Goal: Task Accomplishment & Management: Complete application form

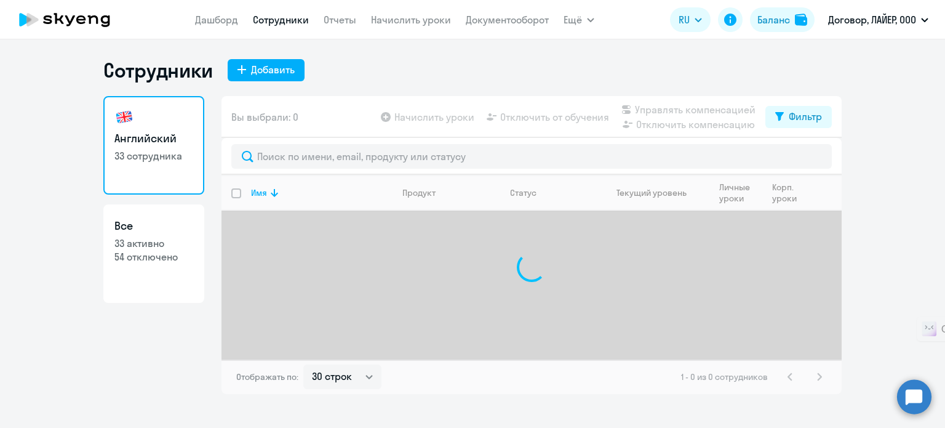
select select "30"
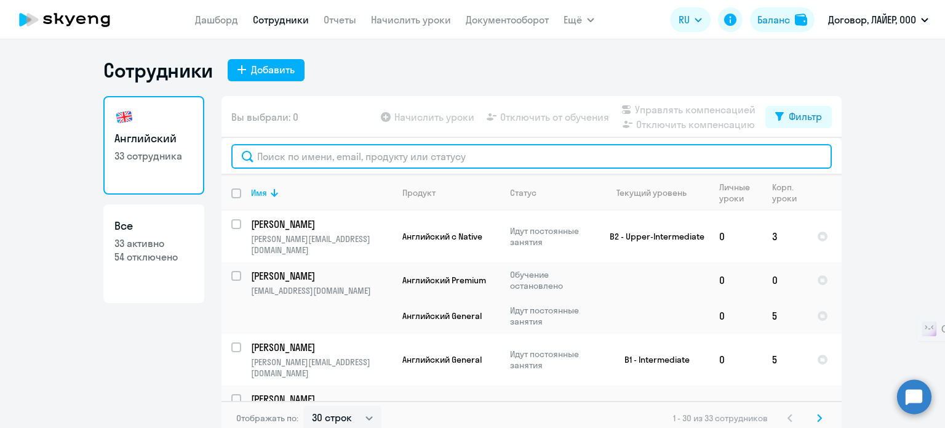
click at [309, 156] on input "text" at bounding box center [531, 156] width 600 height 25
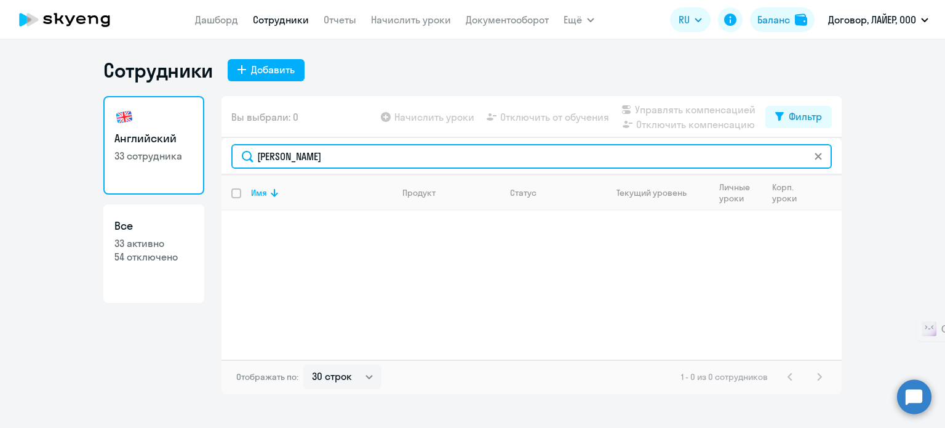
type input "[PERSON_NAME]"
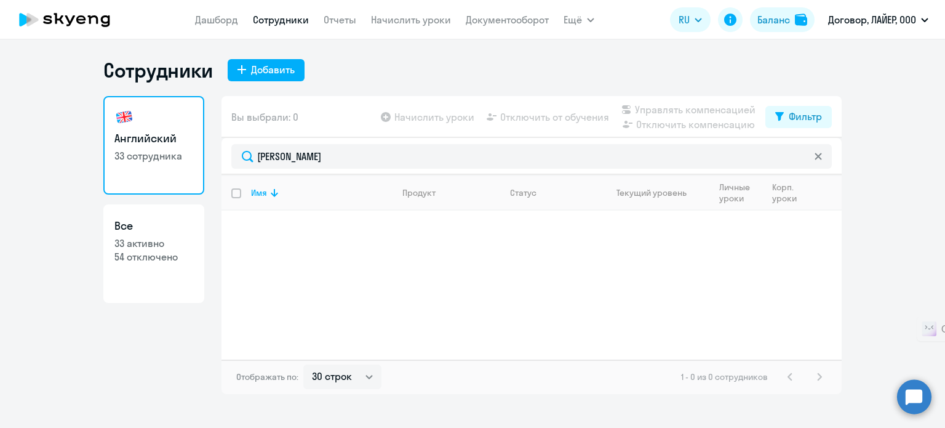
click at [229, 26] on app-menu-item-link "Дашборд" at bounding box center [216, 19] width 43 height 15
click at [229, 18] on link "Дашборд" at bounding box center [216, 20] width 43 height 12
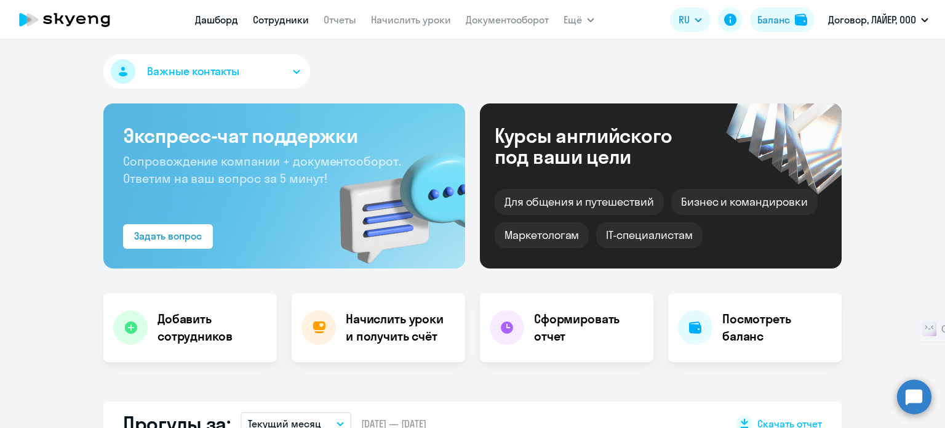
click at [270, 24] on link "Сотрудники" at bounding box center [281, 20] width 56 height 12
select select "30"
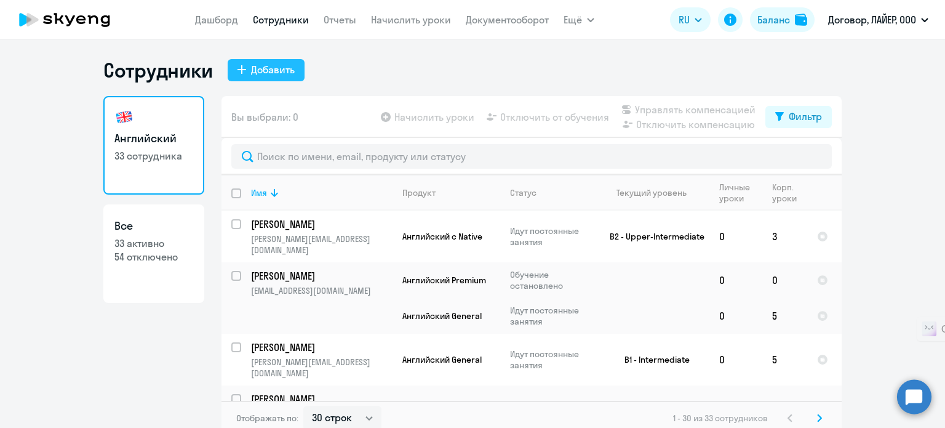
click at [277, 73] on div "Добавить" at bounding box center [273, 69] width 44 height 15
select select "english_adult_not_native_speaker"
select select "3"
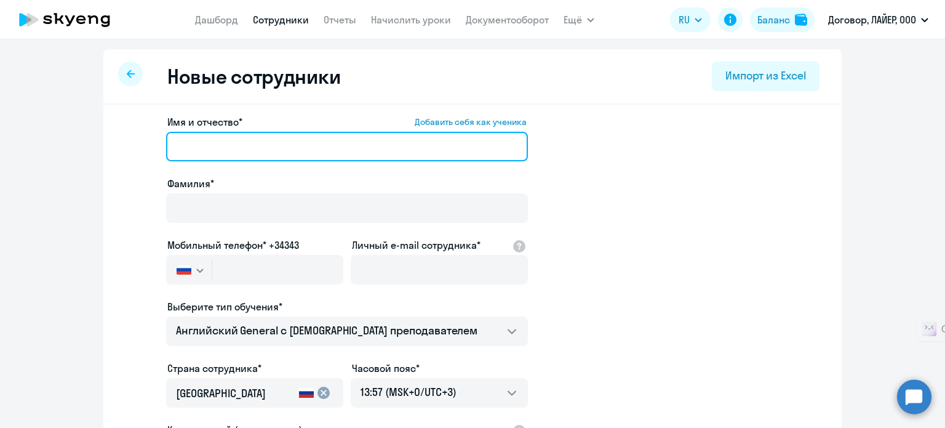
click at [226, 145] on input "Имя и отчество* Добавить себя как ученика" at bounding box center [347, 147] width 362 height 30
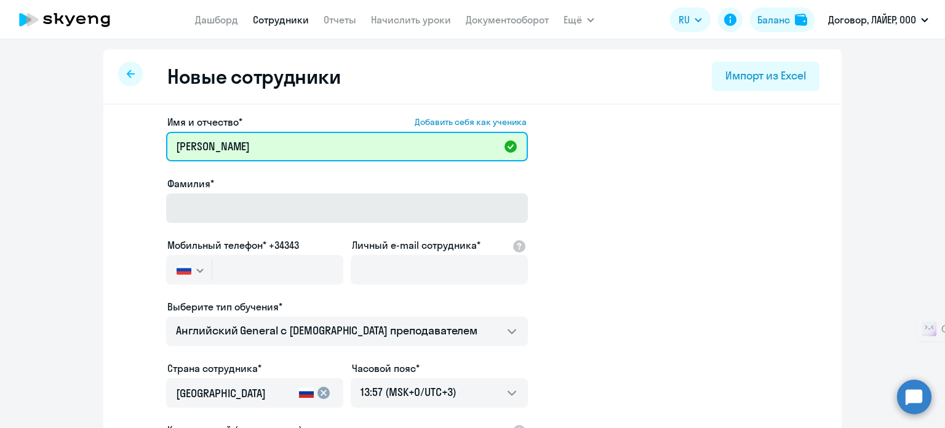
type input "[PERSON_NAME]"
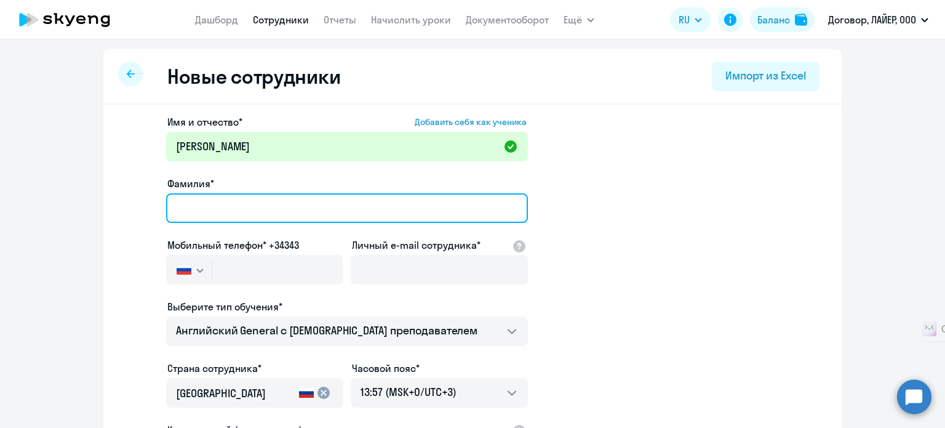
click at [371, 204] on input "Фамилия*" at bounding box center [347, 208] width 362 height 30
type input "[PERSON_NAME]"
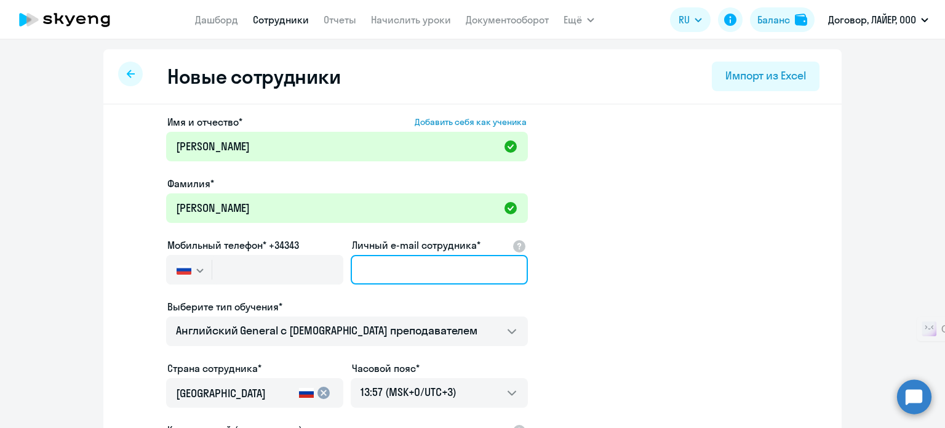
click at [391, 270] on input "Личный e-mail сотрудника*" at bounding box center [439, 270] width 177 height 30
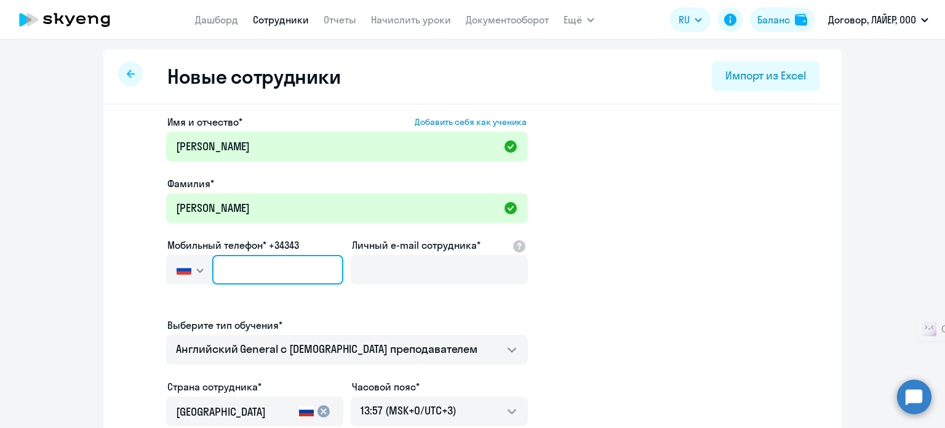
click at [266, 274] on input "text" at bounding box center [277, 270] width 131 height 30
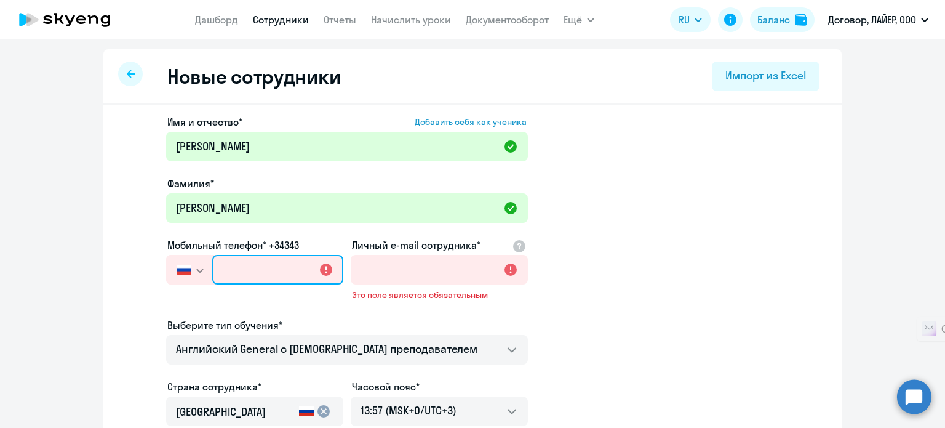
paste input "[PHONE_NUMBER]"
type input "[PHONE_NUMBER]"
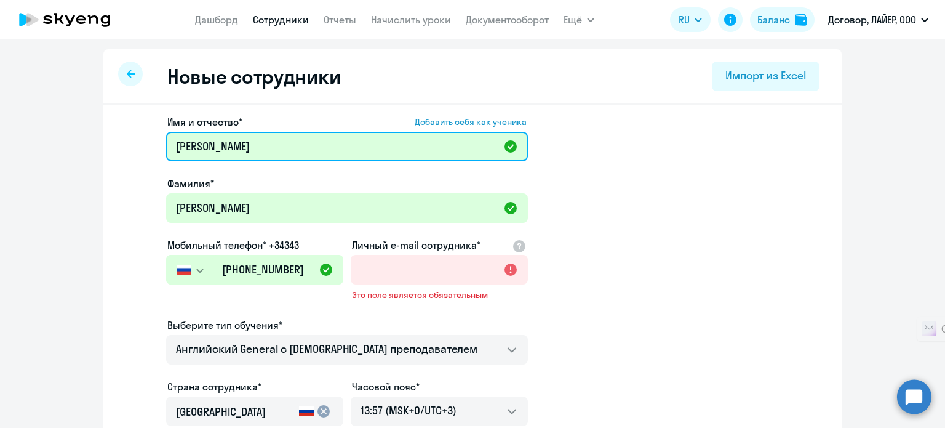
click at [249, 146] on input "[PERSON_NAME]" at bounding box center [347, 147] width 362 height 30
type input "[PERSON_NAME]"
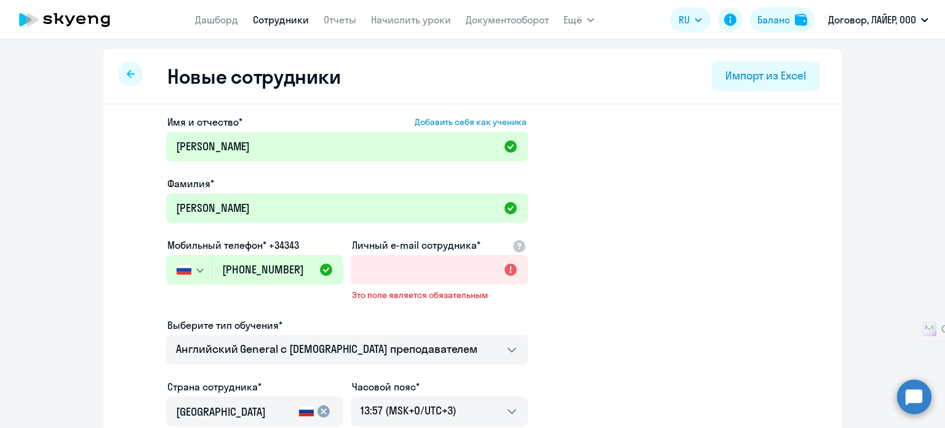
drag, startPoint x: 605, startPoint y: 243, endPoint x: 465, endPoint y: 250, distance: 140.5
click at [603, 243] on app-new-student-form "Имя и отчество* Добавить себя как ученика [PERSON_NAME]* [PERSON_NAME] телефон*…" at bounding box center [472, 342] width 699 height 457
drag, startPoint x: 446, startPoint y: 255, endPoint x: 447, endPoint y: 261, distance: 6.2
click at [446, 255] on input "Личный e-mail сотрудника*" at bounding box center [439, 270] width 177 height 30
drag, startPoint x: 587, startPoint y: 271, endPoint x: 541, endPoint y: 261, distance: 46.7
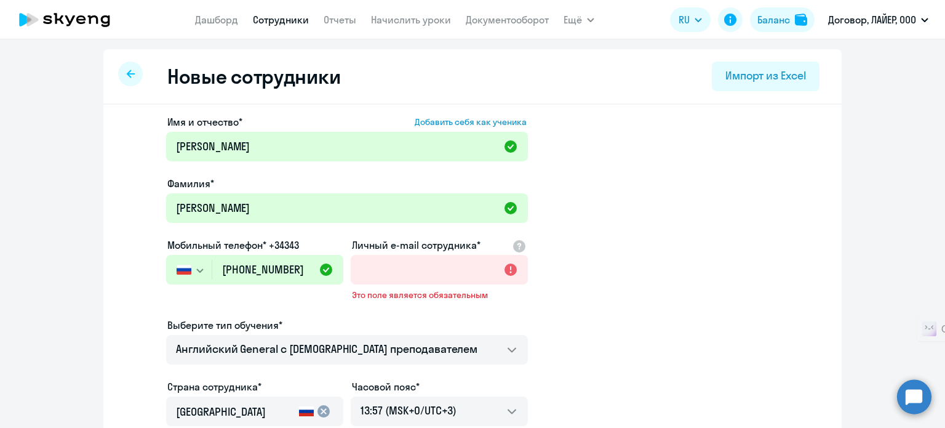
click at [587, 271] on app-new-student-form "Имя и отчество* Добавить себя как ученика [PERSON_NAME]* [PERSON_NAME] телефон*…" at bounding box center [472, 342] width 699 height 457
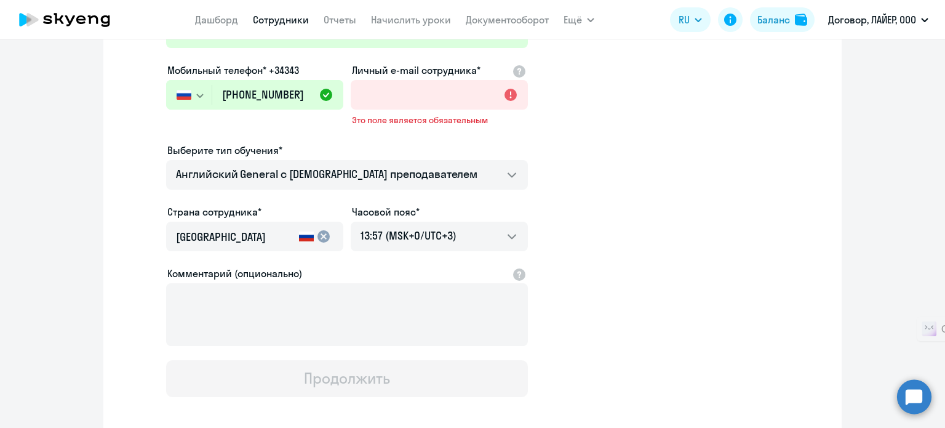
scroll to position [173, 0]
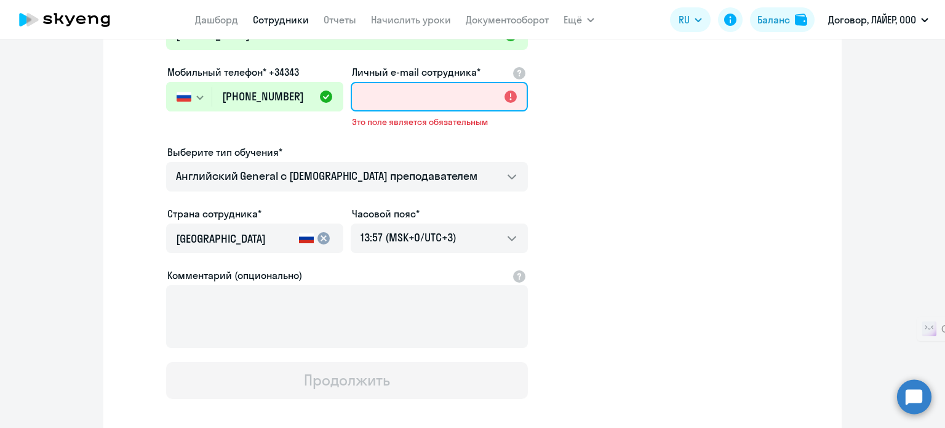
paste input "[PERSON_NAME][EMAIL_ADDRESS][DOMAIN_NAME]"
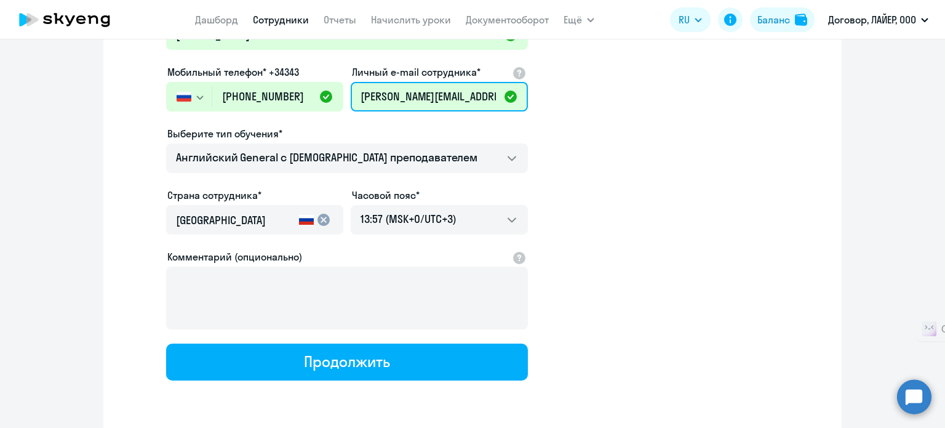
type input "[PERSON_NAME][EMAIL_ADDRESS][DOMAIN_NAME]"
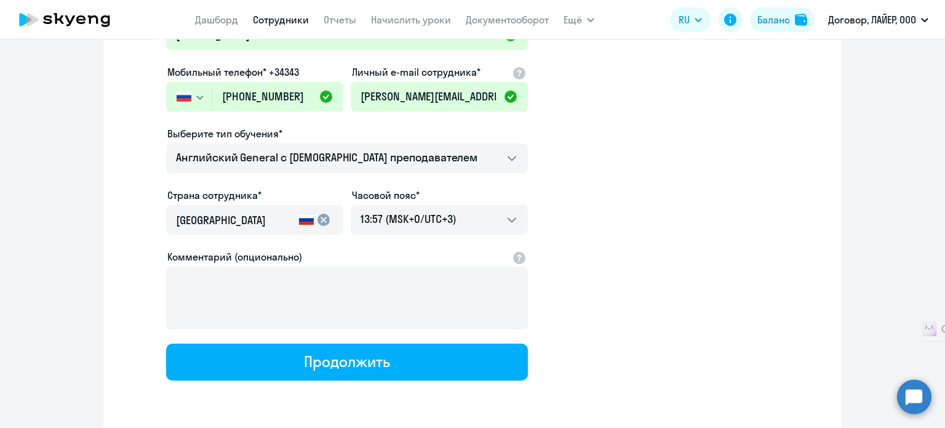
click at [649, 244] on app-new-student-form "Имя и отчество* Добавить себя как ученика [PERSON_NAME]* [PERSON_NAME] телефон*…" at bounding box center [472, 161] width 699 height 439
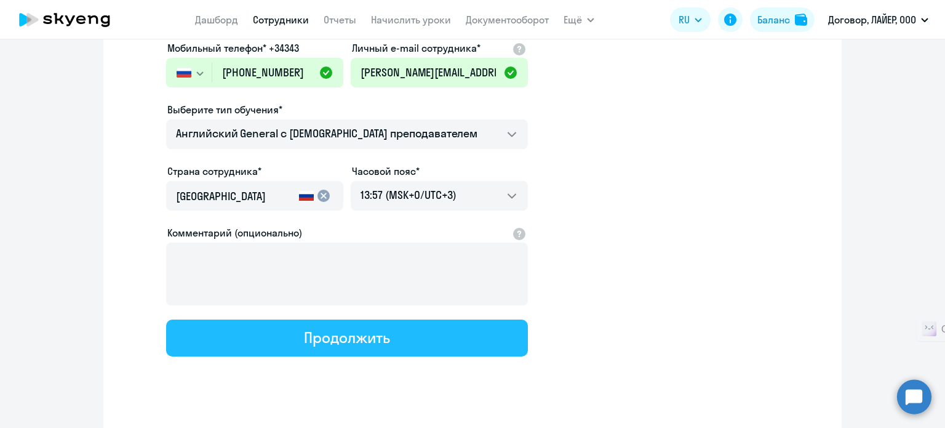
scroll to position [216, 0]
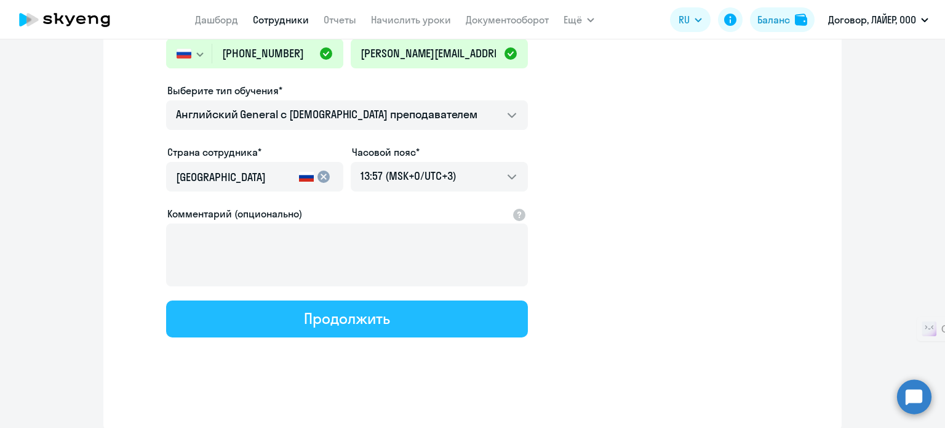
click at [357, 320] on div "Продолжить" at bounding box center [347, 318] width 86 height 20
select select "english_adult_not_native_speaker"
select select "3"
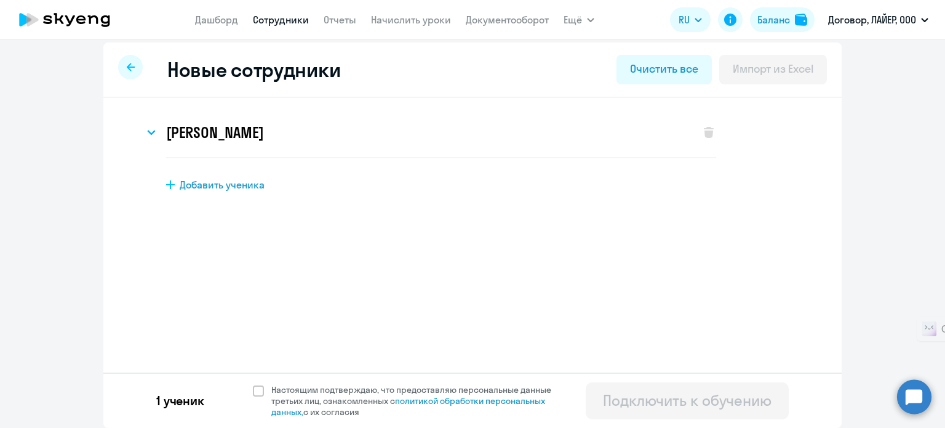
scroll to position [0, 0]
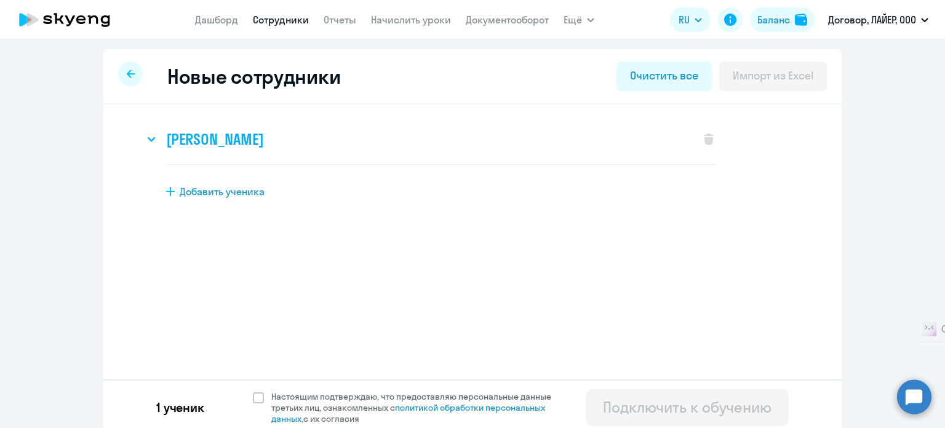
click at [538, 140] on div "[PERSON_NAME]" at bounding box center [416, 138] width 544 height 49
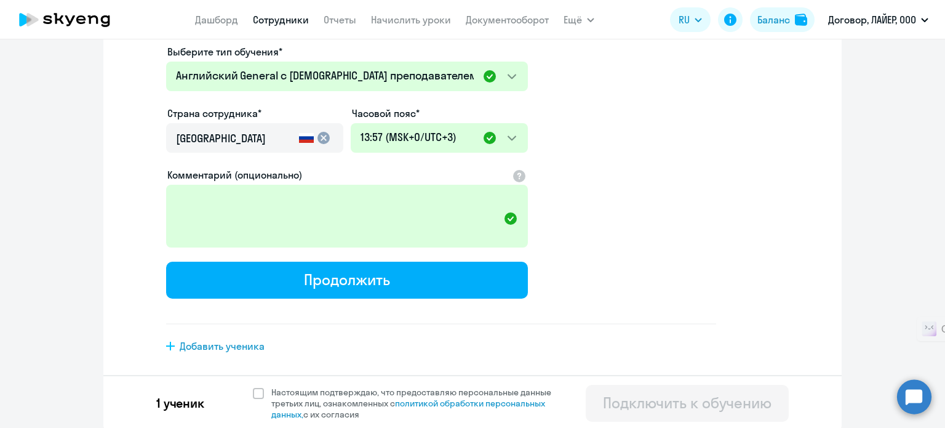
scroll to position [310, 0]
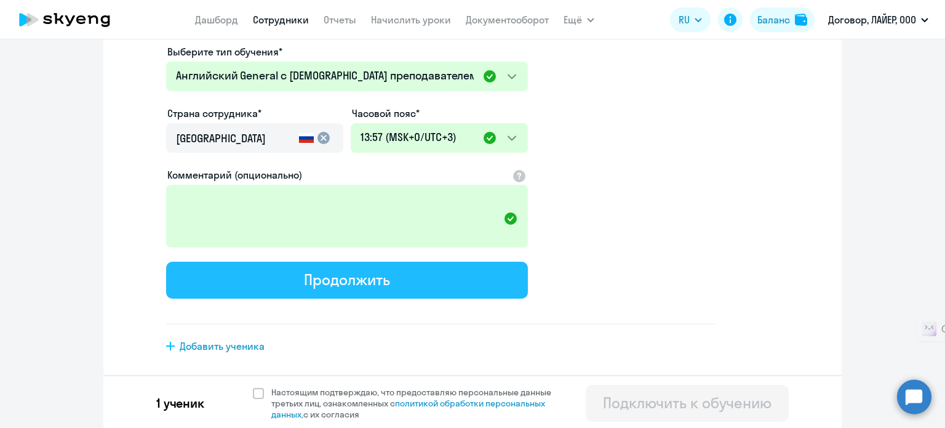
click at [315, 276] on div "Продолжить" at bounding box center [347, 279] width 86 height 20
select select "english_adult_not_native_speaker"
select select "3"
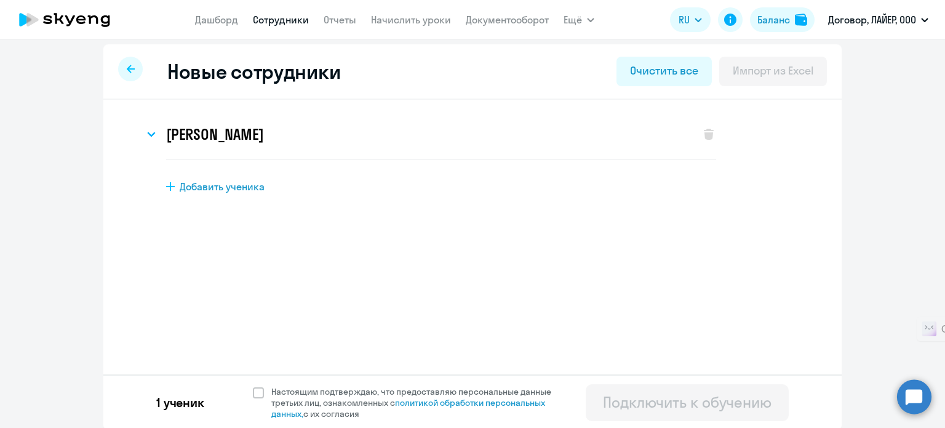
scroll to position [6, 0]
click at [253, 391] on span at bounding box center [258, 391] width 11 height 11
click at [252, 384] on input "Настоящим подтверждаю, что предоставляю персональные данные третьих лиц, ознако…" at bounding box center [252, 384] width 1 height 1
checkbox input "true"
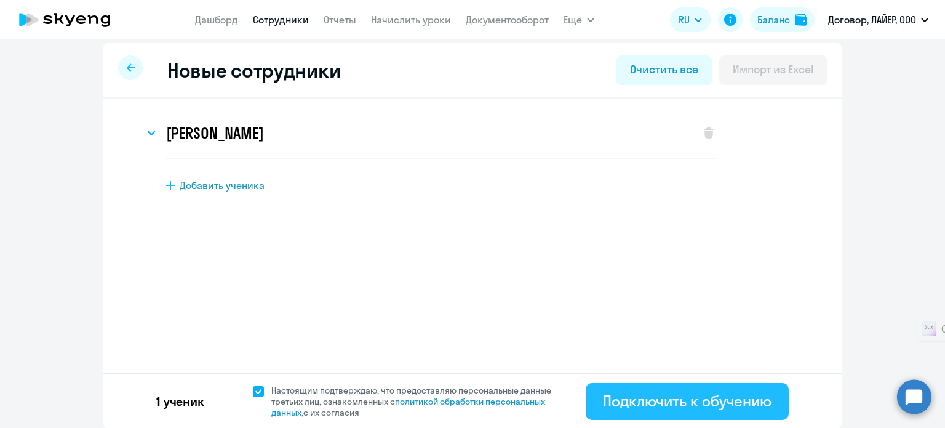
click at [694, 402] on div "Подключить к обучению" at bounding box center [687, 401] width 169 height 20
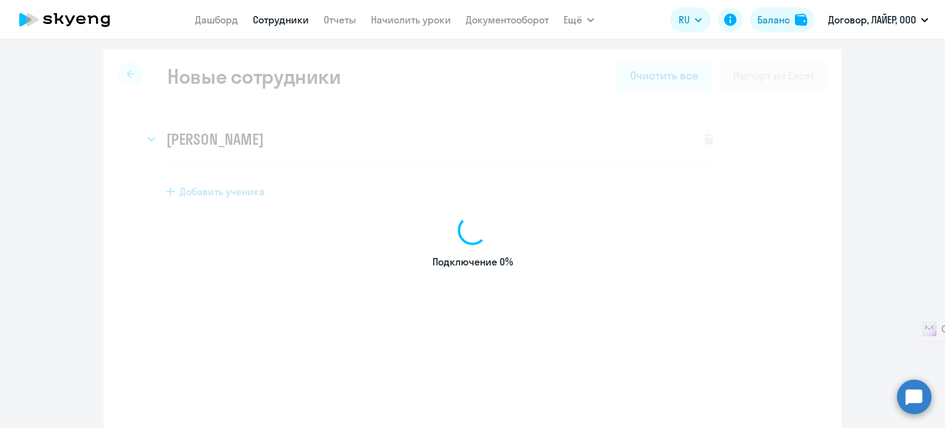
scroll to position [0, 0]
select select "english_adult_not_native_speaker"
select select "3"
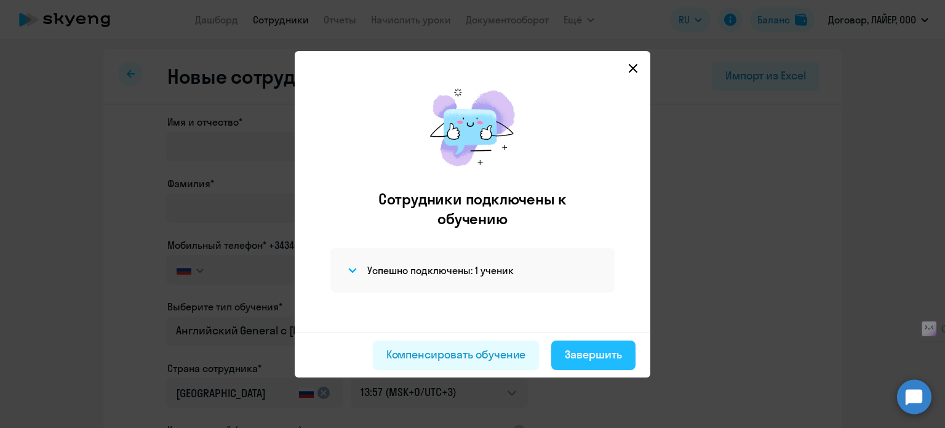
click at [588, 352] on div "Завершить" at bounding box center [593, 354] width 57 height 16
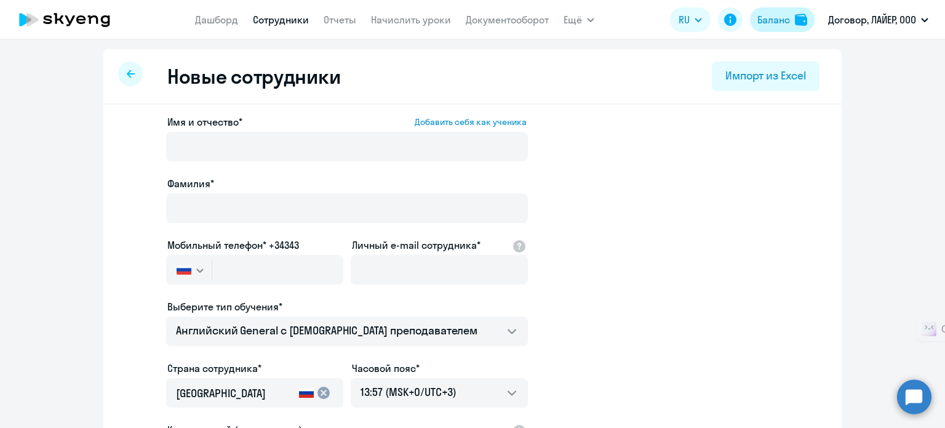
select select "30"
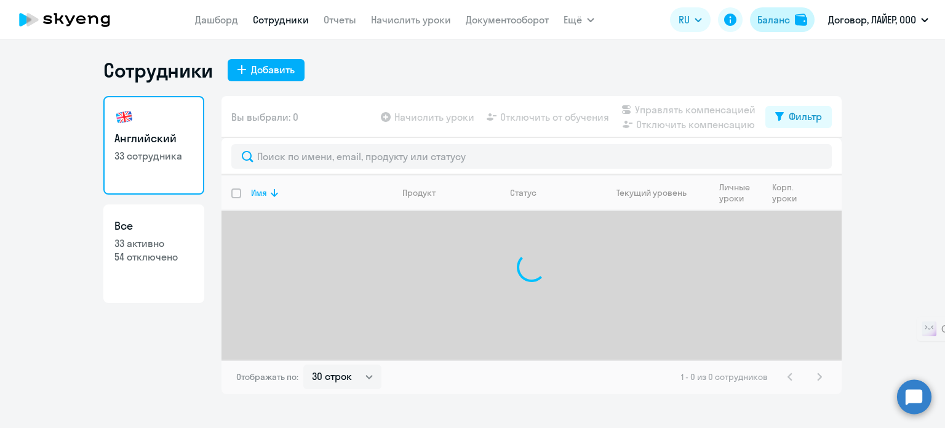
click at [773, 22] on div "Баланс" at bounding box center [773, 19] width 33 height 15
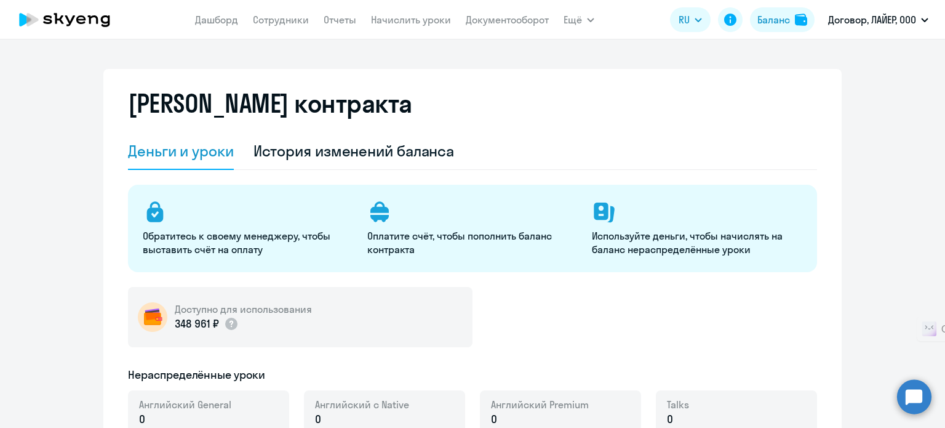
select select "english_adult_not_native_speaker"
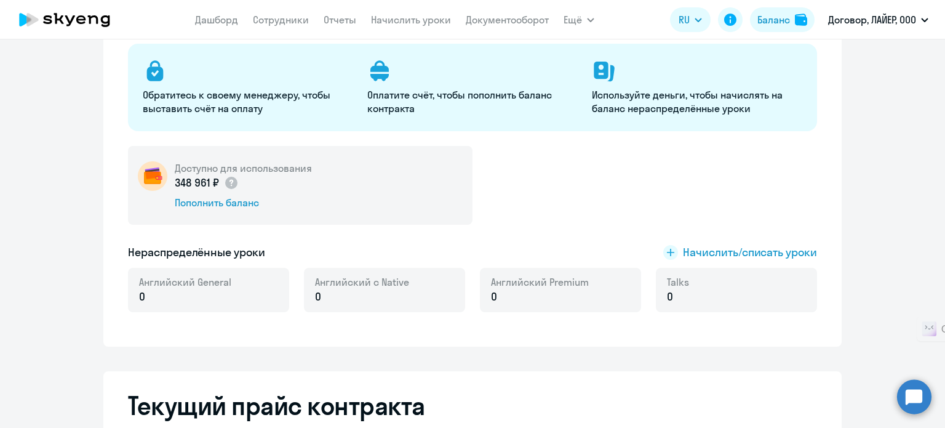
scroll to position [185, 0]
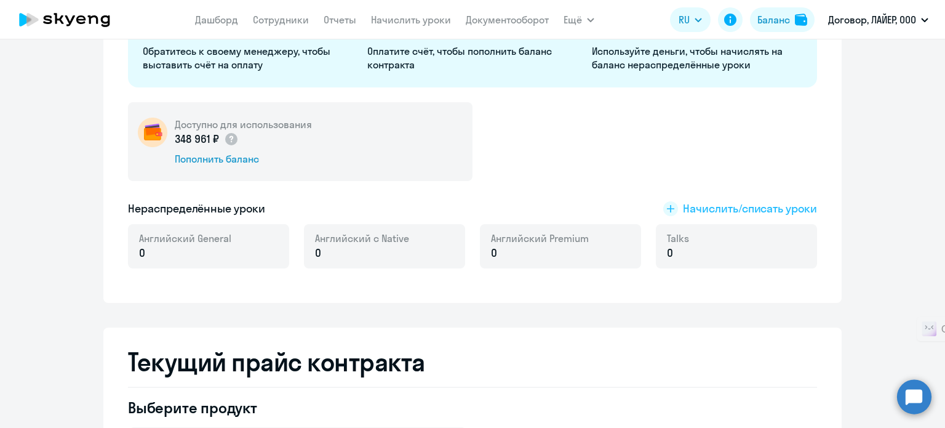
click at [729, 213] on span "Начислить/списать уроки" at bounding box center [750, 209] width 134 height 16
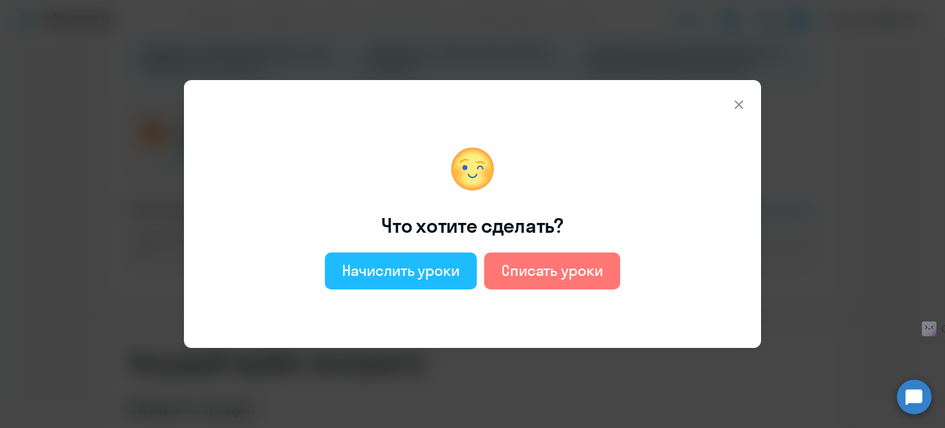
click at [423, 270] on div "Начислить уроки" at bounding box center [401, 270] width 118 height 20
select select "english_adult_not_native_speaker"
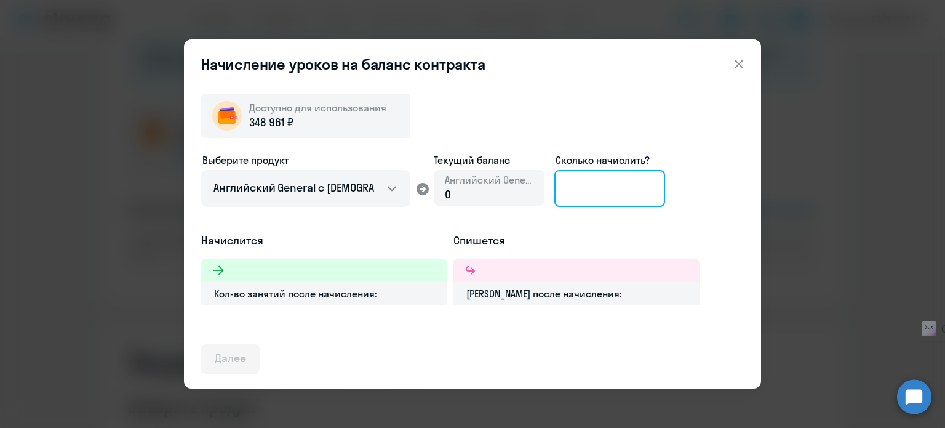
click at [632, 203] on input at bounding box center [609, 188] width 111 height 37
type input "5"
drag, startPoint x: 613, startPoint y: 192, endPoint x: 532, endPoint y: 191, distance: 81.2
click at [532, 191] on div "Выберите продукт Английский General с русскоговорящим преподавателем Английский…" at bounding box center [472, 193] width 543 height 80
type input "5"
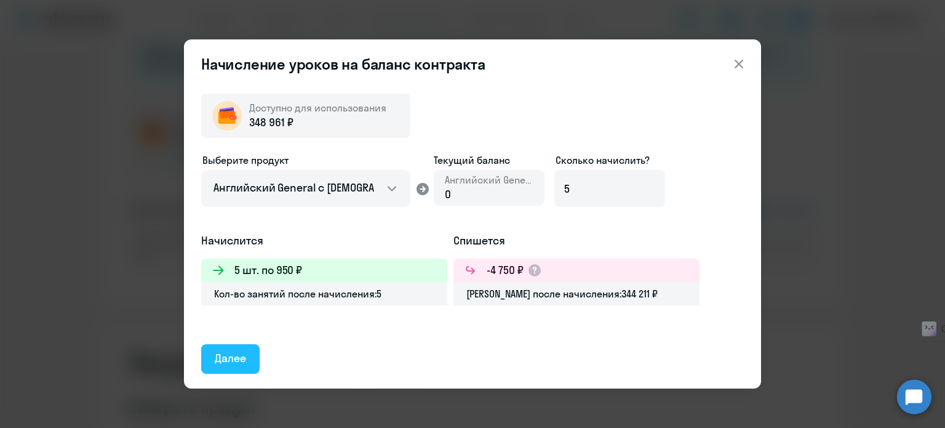
click at [247, 359] on button "Далее" at bounding box center [230, 359] width 58 height 30
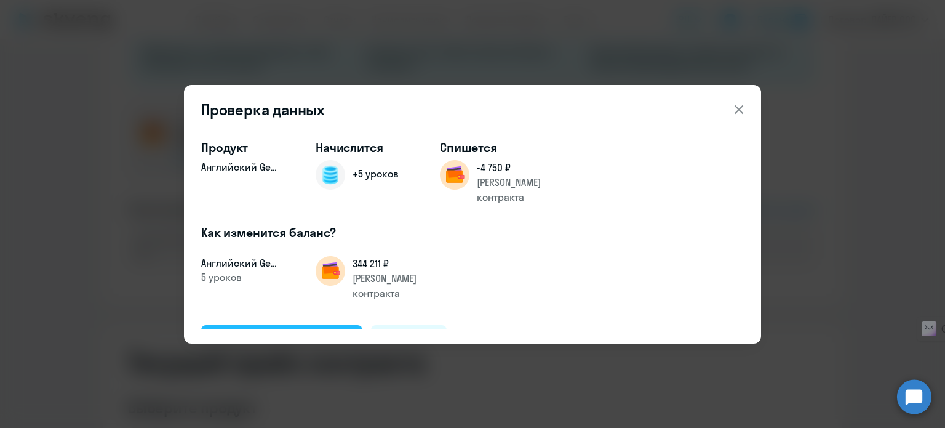
click at [300, 331] on div "Подтвердить и начислить" at bounding box center [282, 339] width 134 height 16
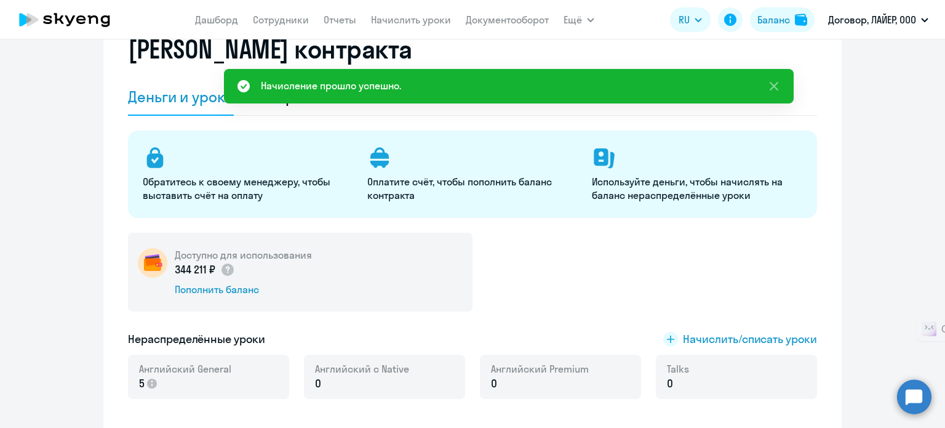
scroll to position [0, 0]
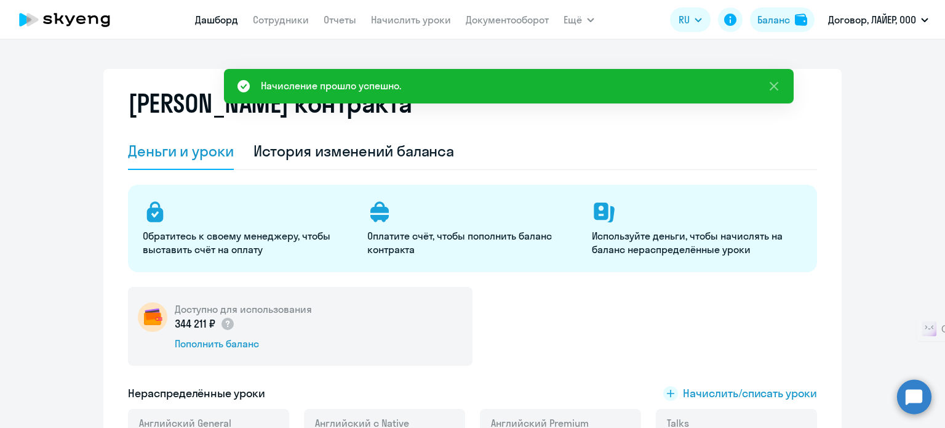
drag, startPoint x: 215, startPoint y: 21, endPoint x: 228, endPoint y: 19, distance: 13.1
click at [215, 21] on link "Дашборд" at bounding box center [216, 20] width 43 height 12
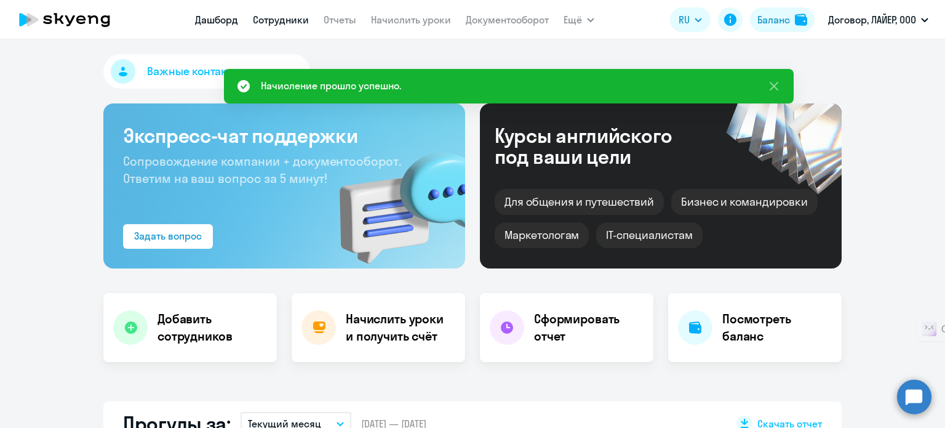
click at [284, 21] on link "Сотрудники" at bounding box center [281, 20] width 56 height 12
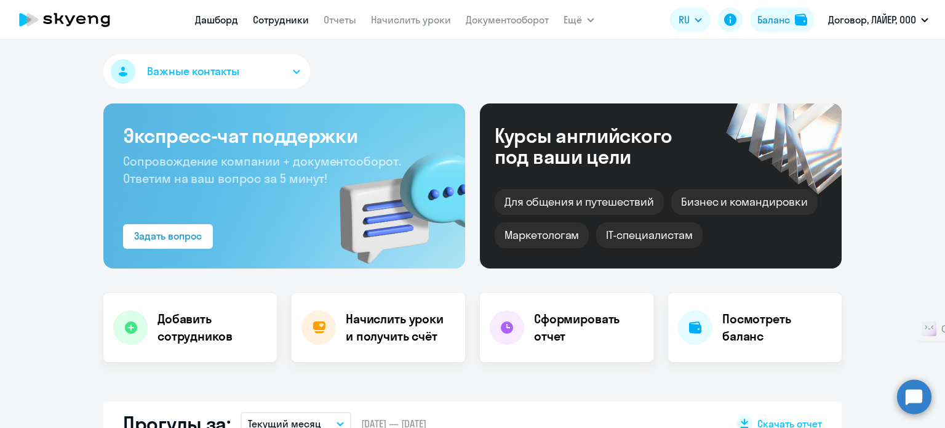
select select "30"
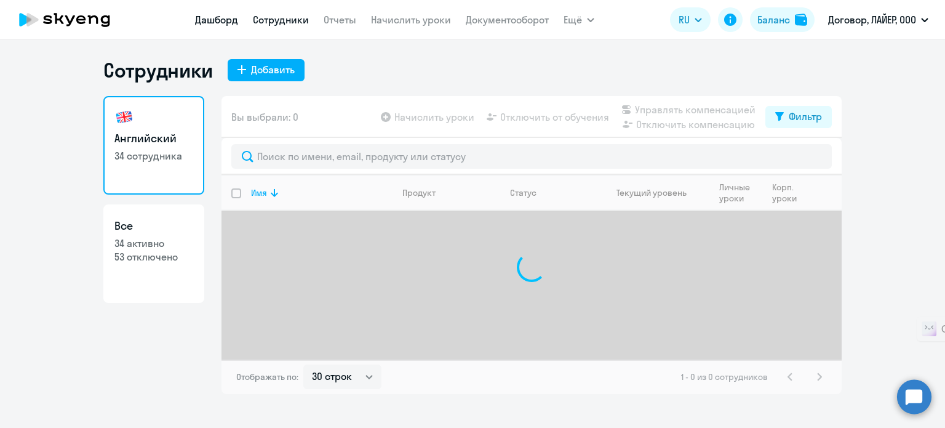
click at [221, 16] on link "Дашборд" at bounding box center [216, 20] width 43 height 12
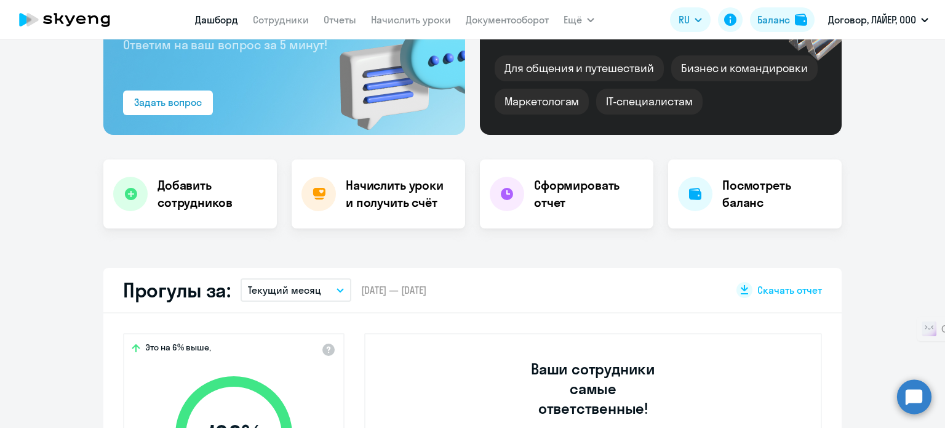
scroll to position [62, 0]
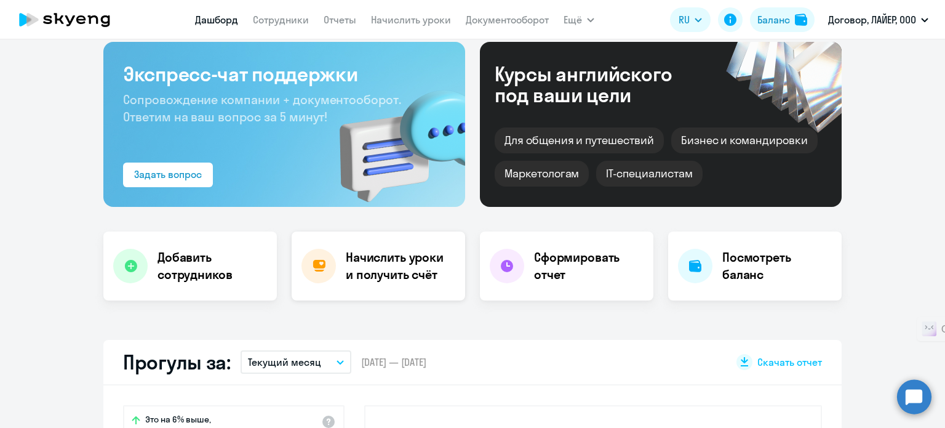
select select "30"
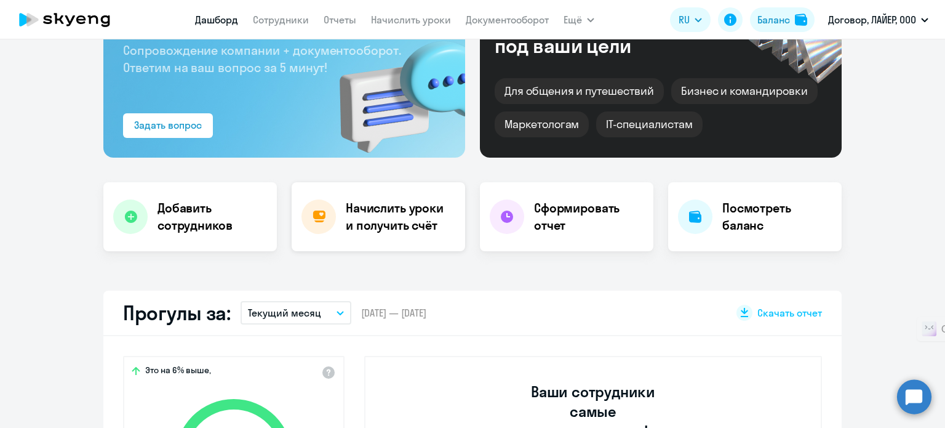
scroll to position [123, 0]
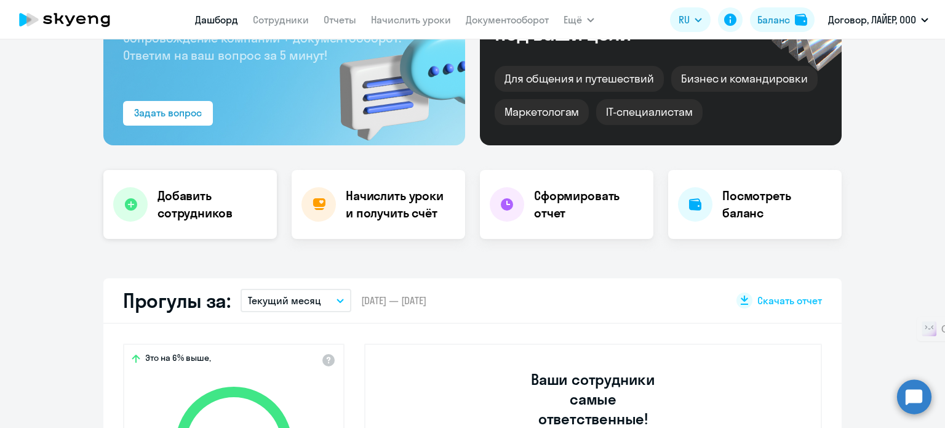
click at [175, 187] on h4 "Добавить сотрудников" at bounding box center [212, 204] width 110 height 34
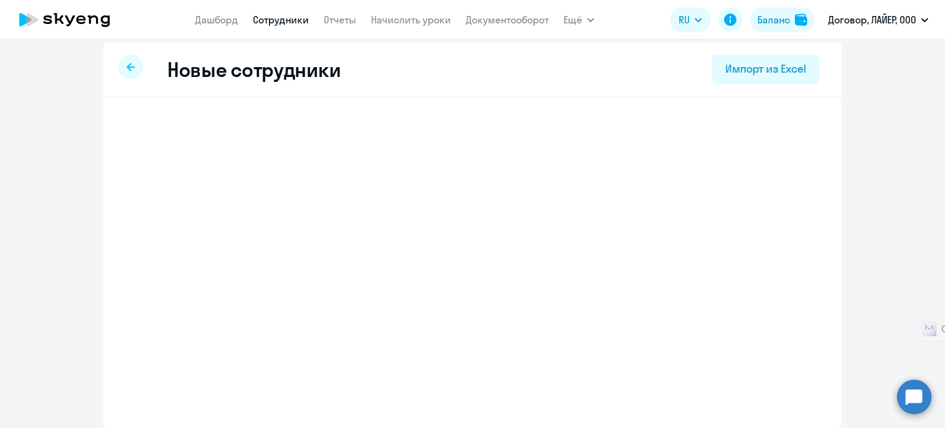
scroll to position [6, 0]
select select "english_adult_not_native_speaker"
select select "3"
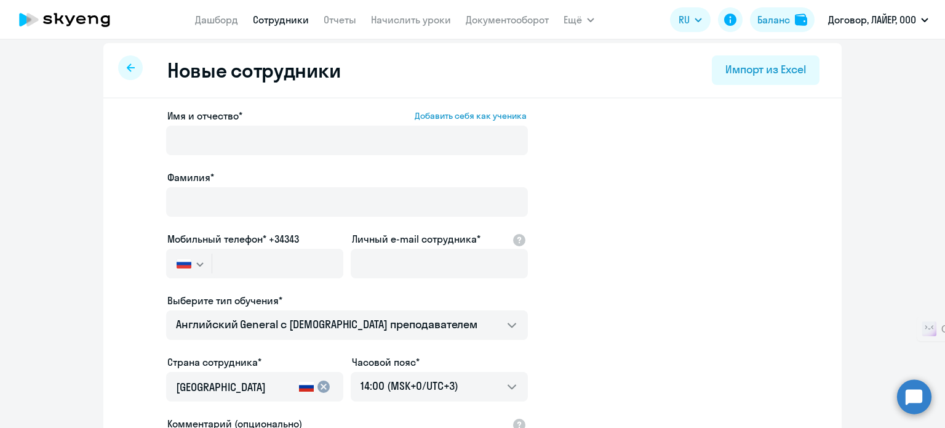
click at [130, 59] on div at bounding box center [130, 67] width 25 height 25
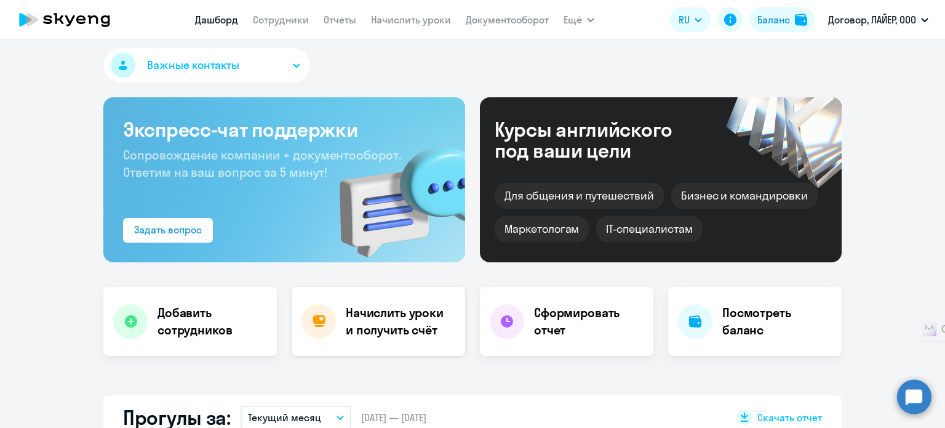
click at [364, 324] on h4 "Начислить уроки и получить счёт" at bounding box center [399, 321] width 107 height 34
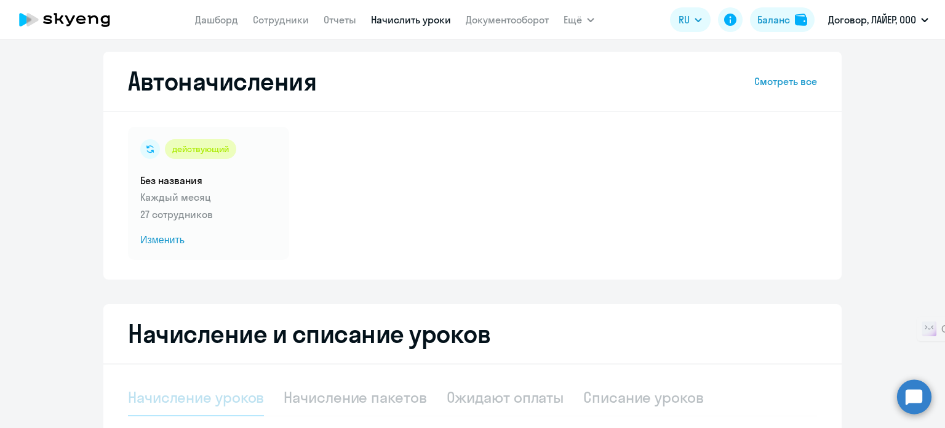
select select "10"
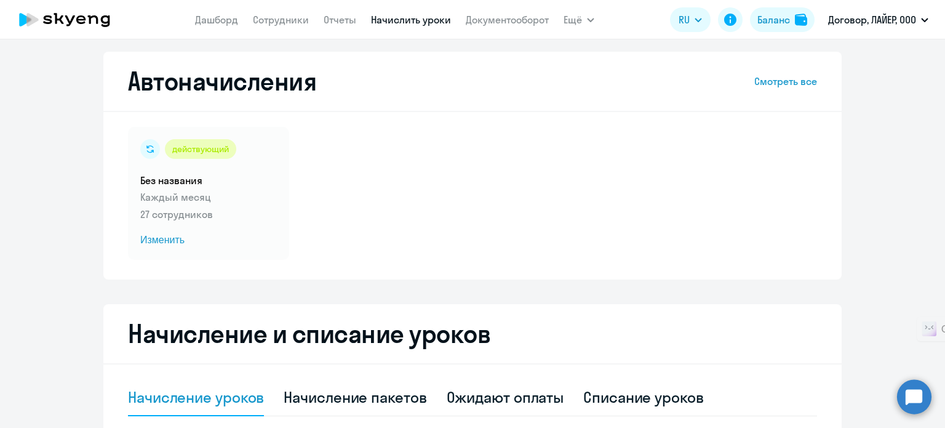
click at [60, 26] on icon at bounding box center [64, 19] width 108 height 31
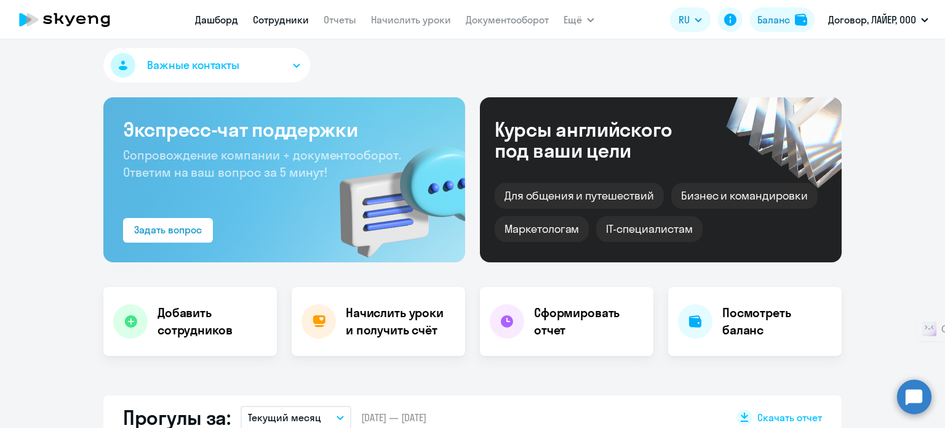
click at [263, 24] on link "Сотрудники" at bounding box center [281, 20] width 56 height 12
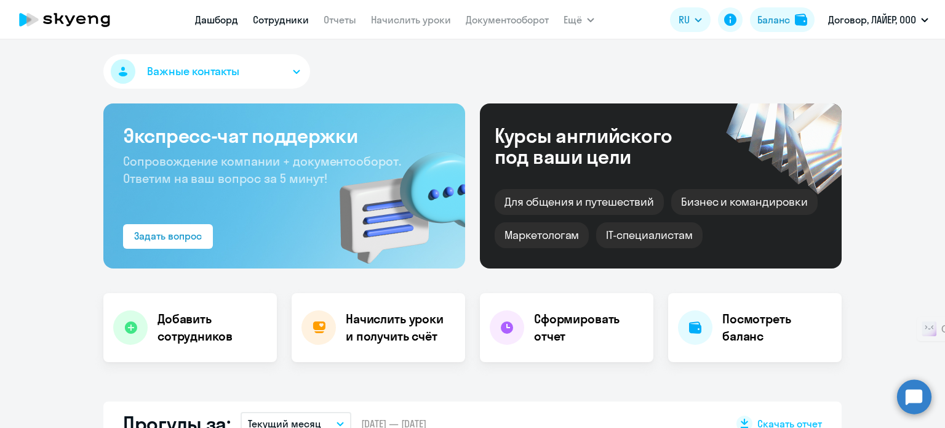
select select "30"
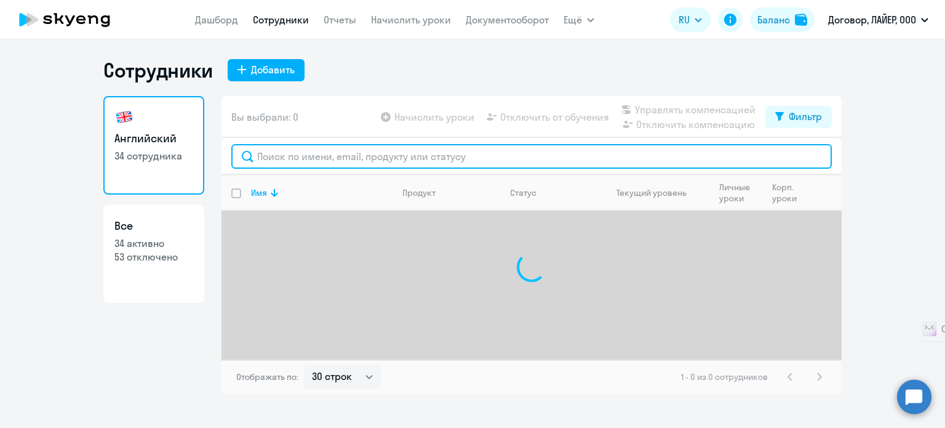
click at [283, 157] on input "text" at bounding box center [531, 156] width 600 height 25
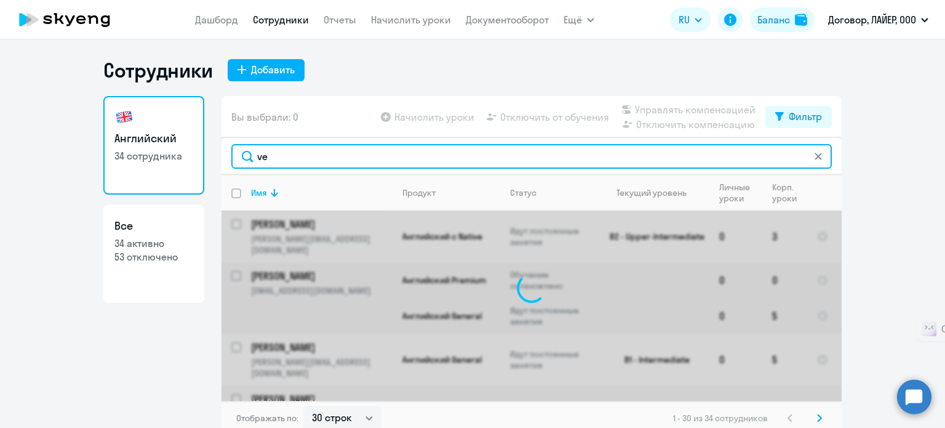
type input "v"
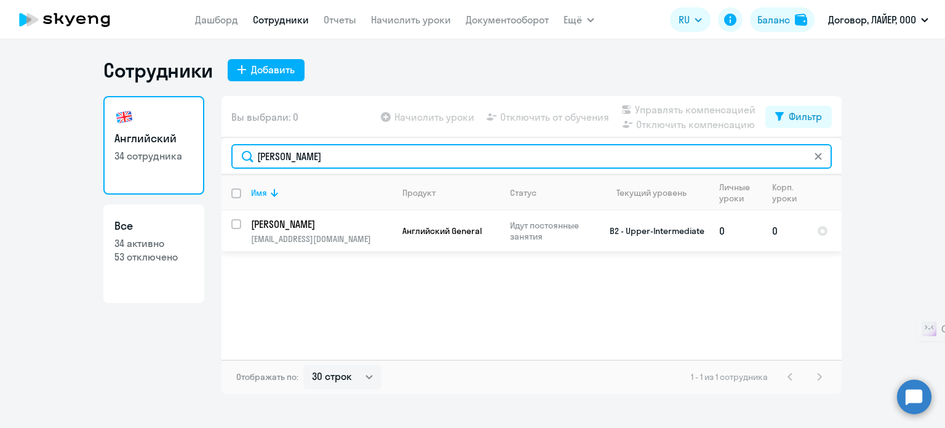
type input "[PERSON_NAME]"
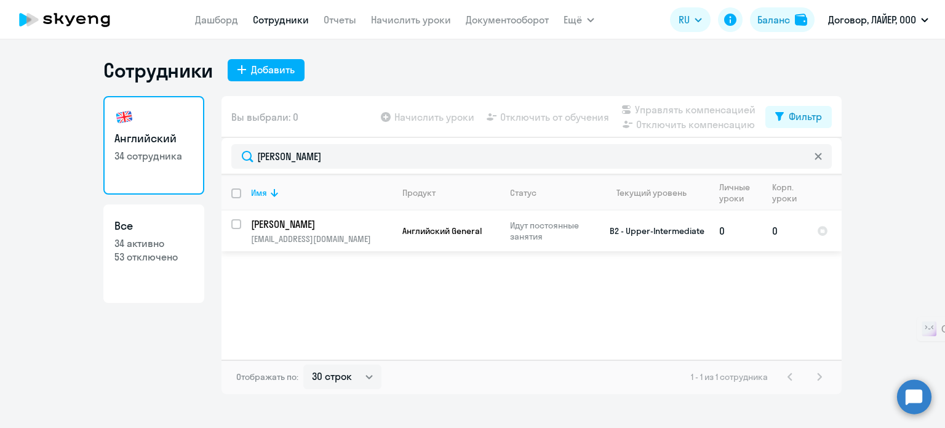
click at [359, 235] on p "[EMAIL_ADDRESS][DOMAIN_NAME]" at bounding box center [321, 238] width 141 height 11
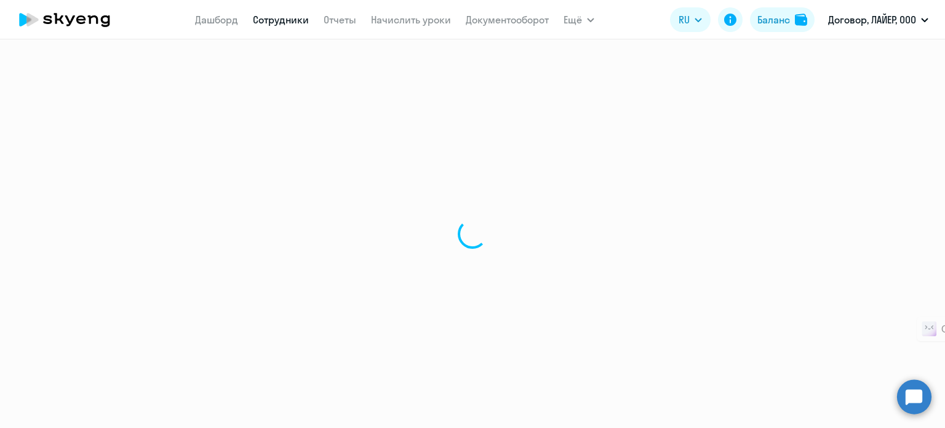
select select "english"
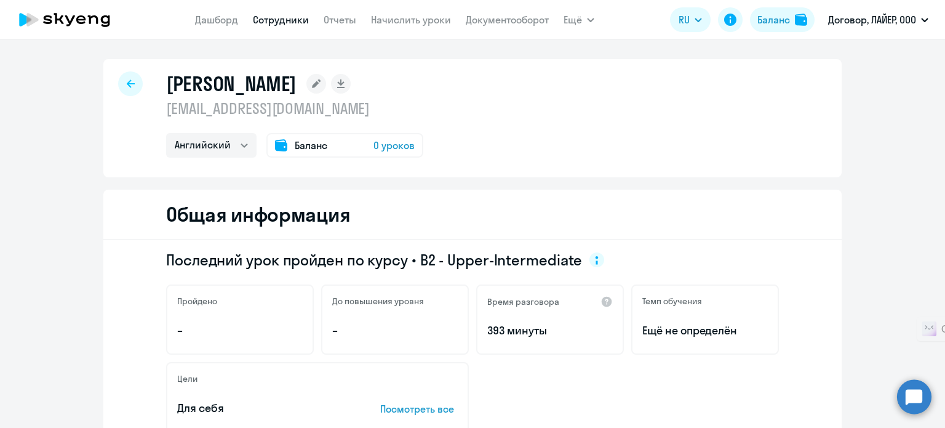
click at [392, 146] on span "0 уроков" at bounding box center [393, 145] width 41 height 15
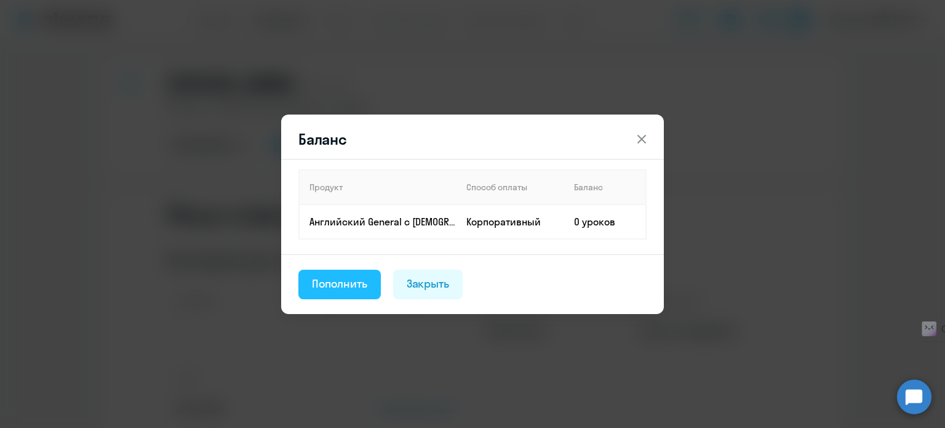
click at [356, 276] on div "Пополнить" at bounding box center [339, 284] width 55 height 16
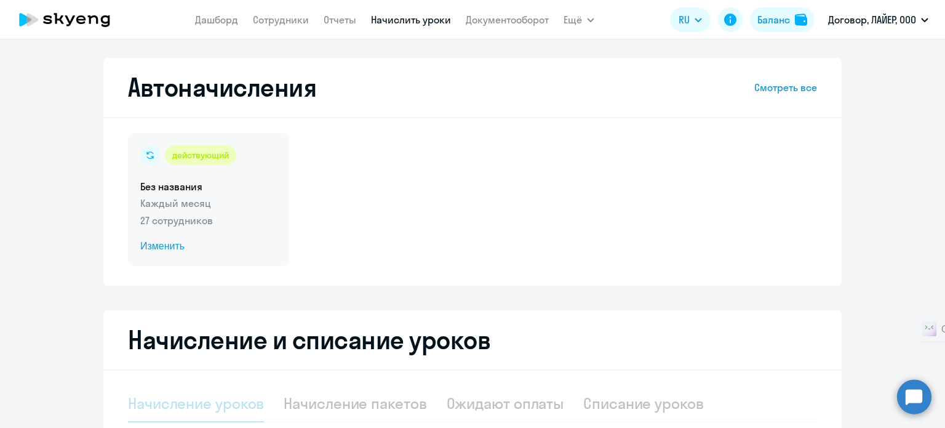
select select "10"
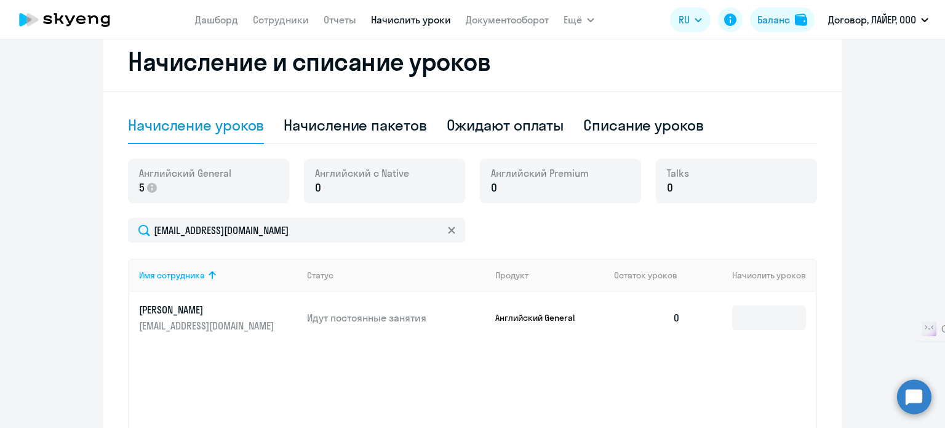
scroll to position [308, 0]
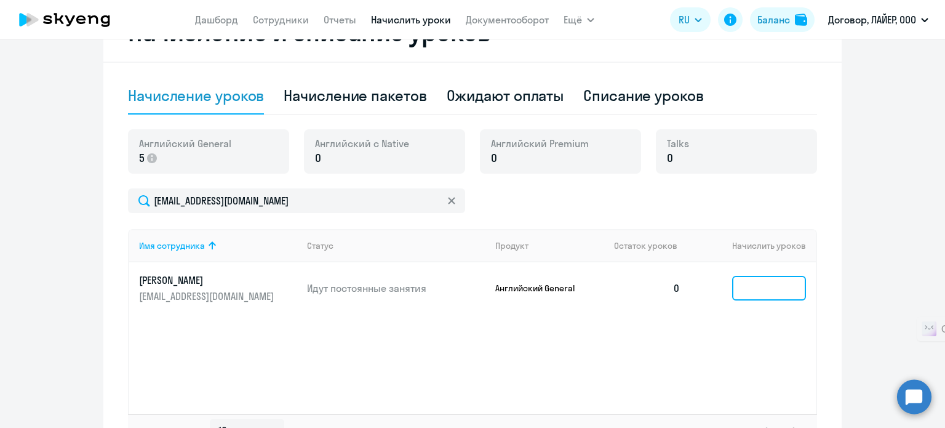
click at [760, 290] on input at bounding box center [769, 288] width 74 height 25
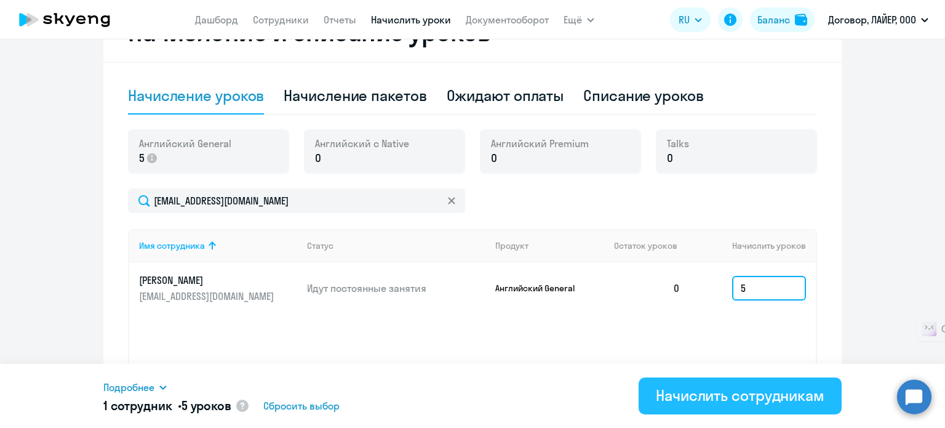
type input "5"
click at [723, 393] on div "Начислить сотрудникам" at bounding box center [740, 395] width 169 height 20
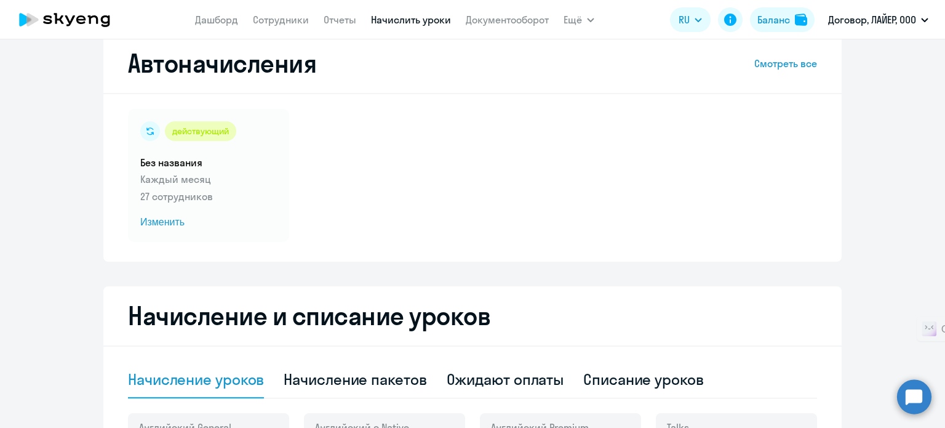
scroll to position [0, 0]
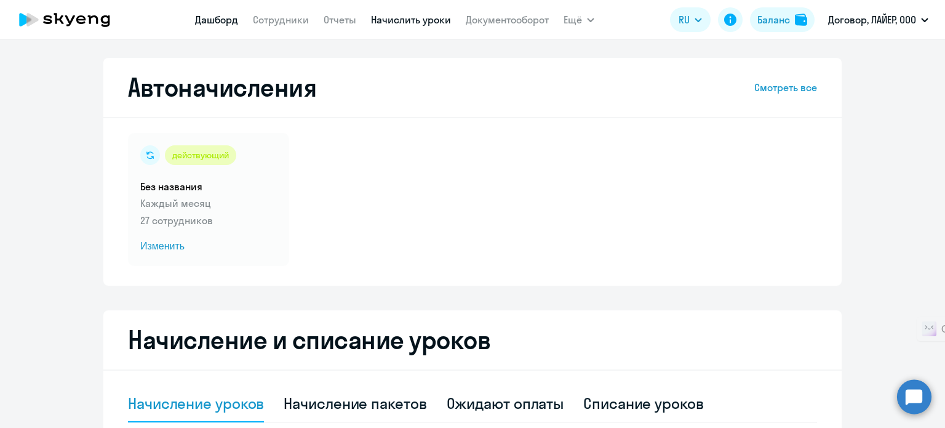
click at [210, 17] on link "Дашборд" at bounding box center [216, 20] width 43 height 12
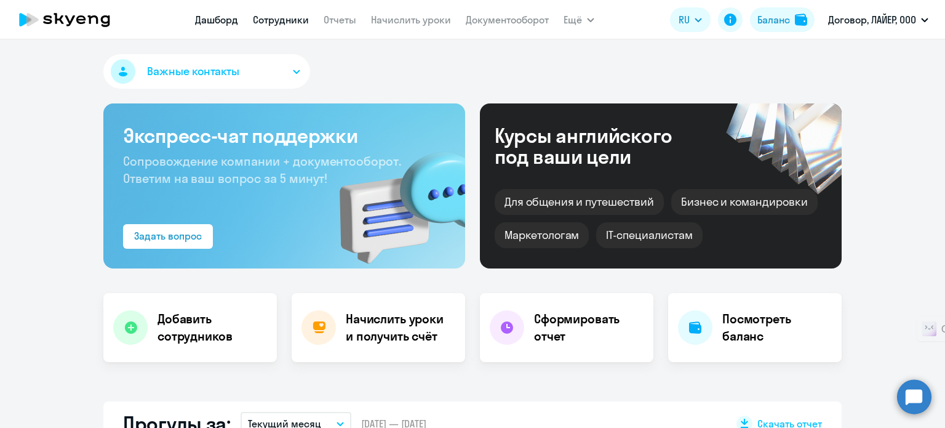
click at [291, 18] on link "Сотрудники" at bounding box center [281, 20] width 56 height 12
select select "30"
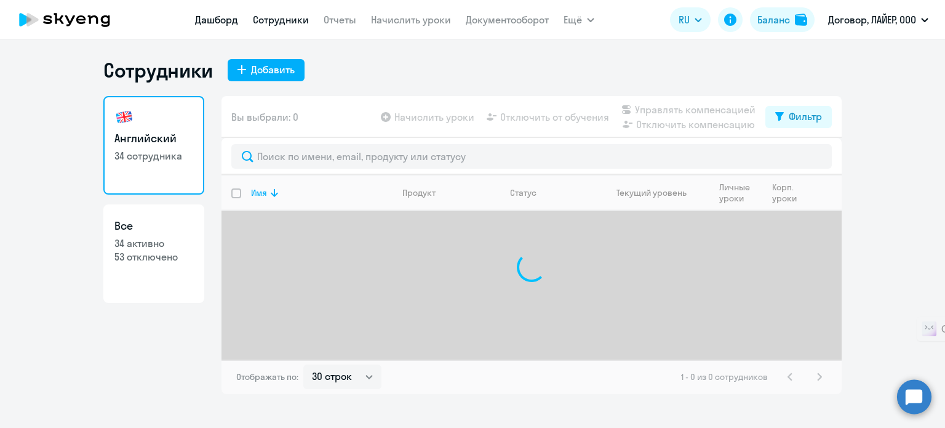
click at [216, 16] on link "Дашборд" at bounding box center [216, 20] width 43 height 12
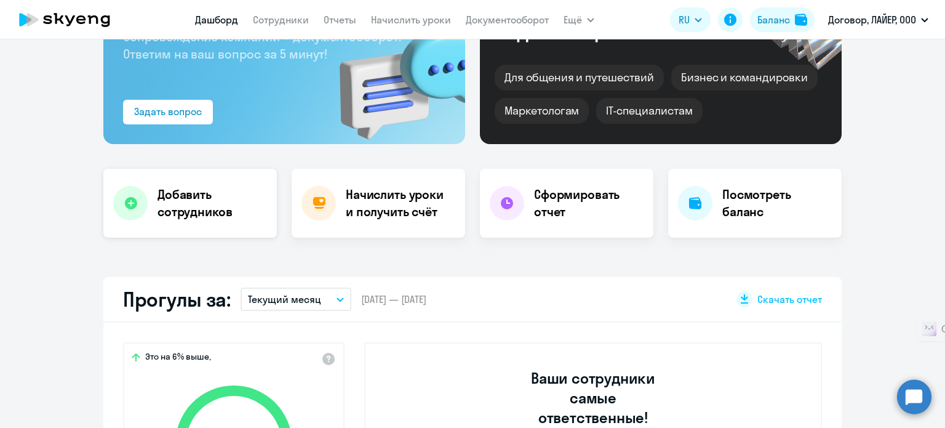
scroll to position [62, 0]
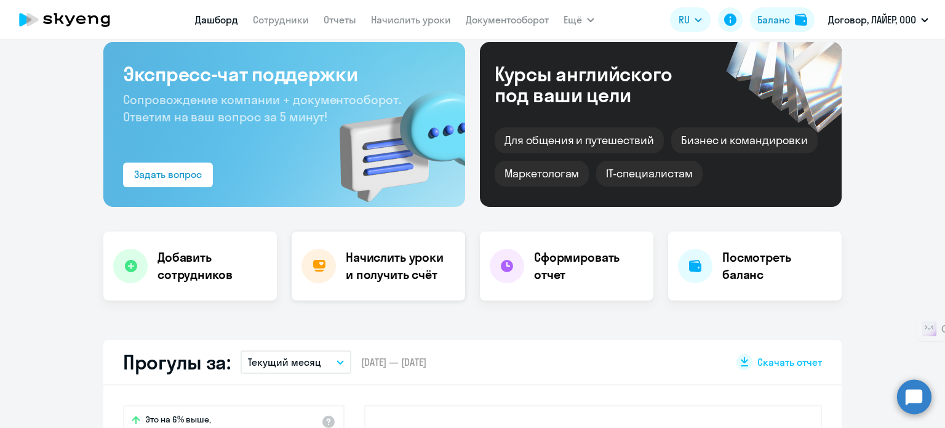
click at [380, 274] on h4 "Начислить уроки и получить счёт" at bounding box center [399, 266] width 107 height 34
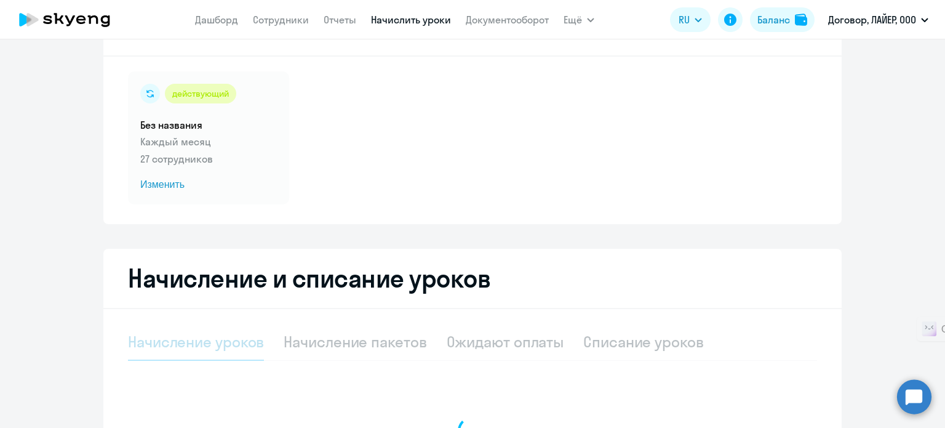
select select "10"
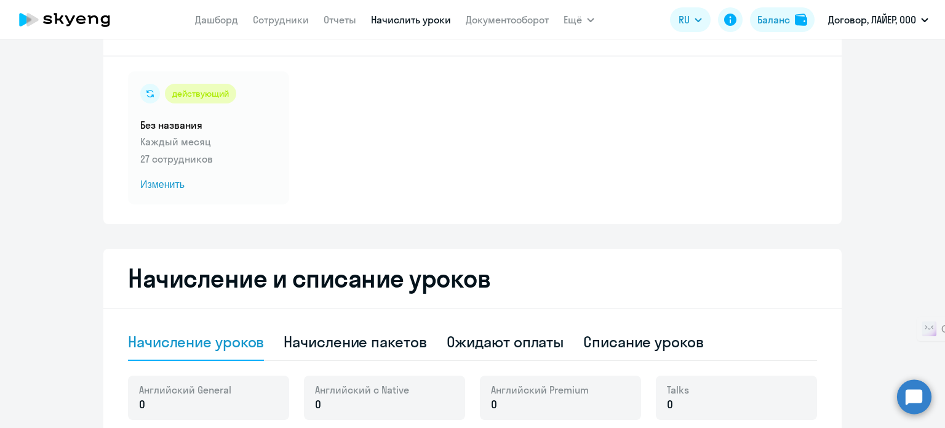
click at [212, 29] on nav "[PERSON_NAME] Отчеты Начислить уроки Документооборот" at bounding box center [372, 19] width 354 height 25
click at [217, 20] on link "Дашборд" at bounding box center [216, 20] width 43 height 12
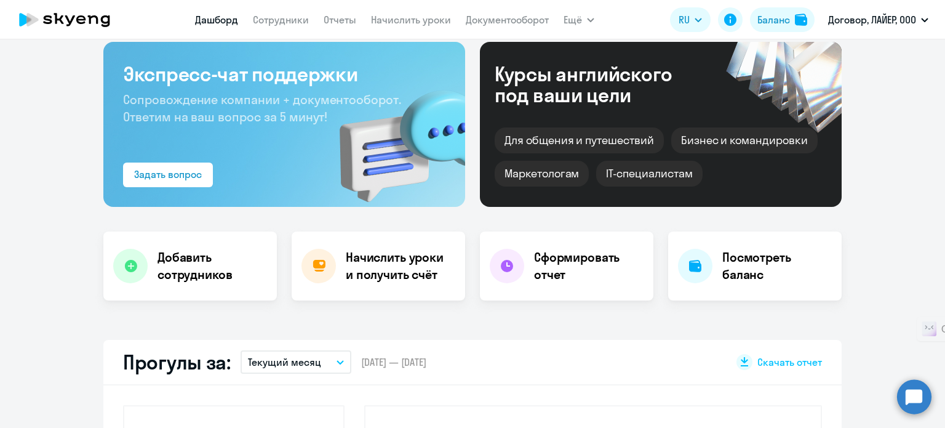
scroll to position [148, 0]
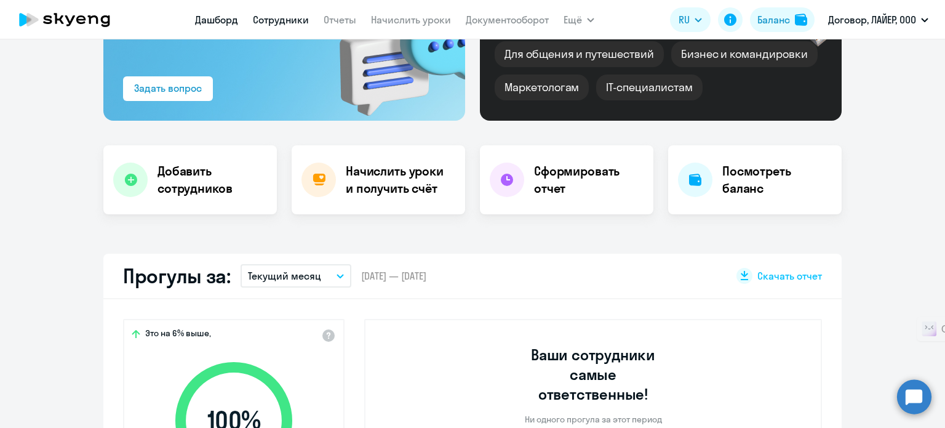
click at [278, 20] on link "Сотрудники" at bounding box center [281, 20] width 56 height 12
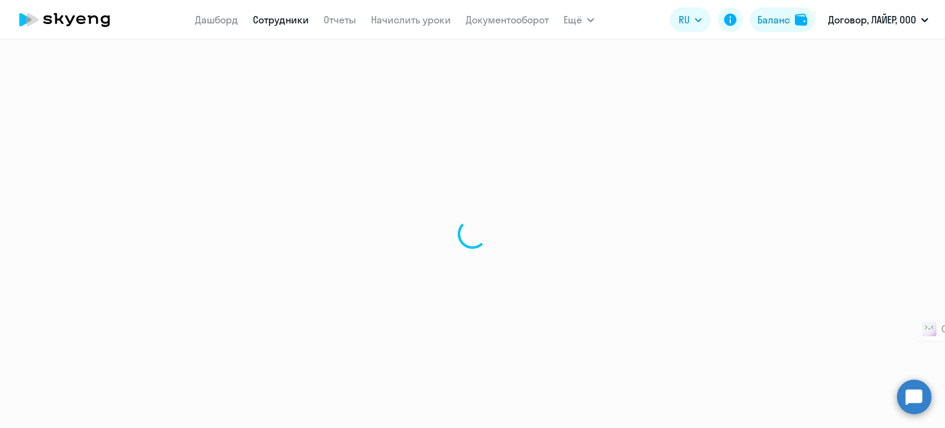
select select "30"
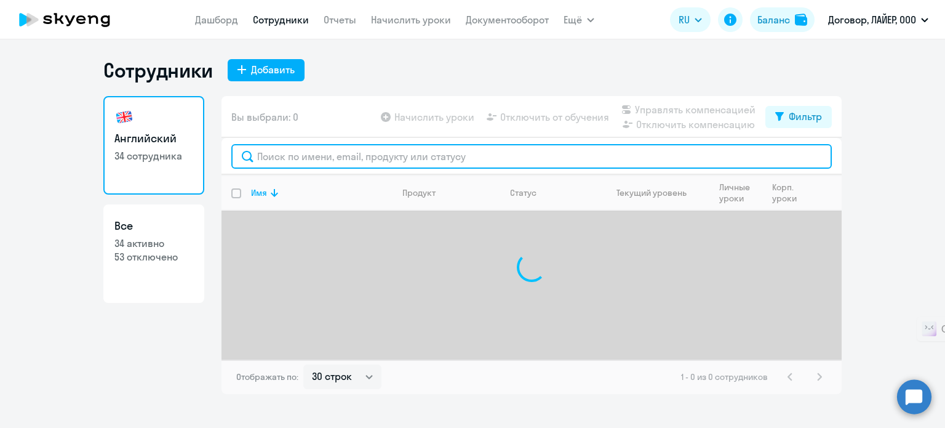
click at [285, 154] on input "text" at bounding box center [531, 156] width 600 height 25
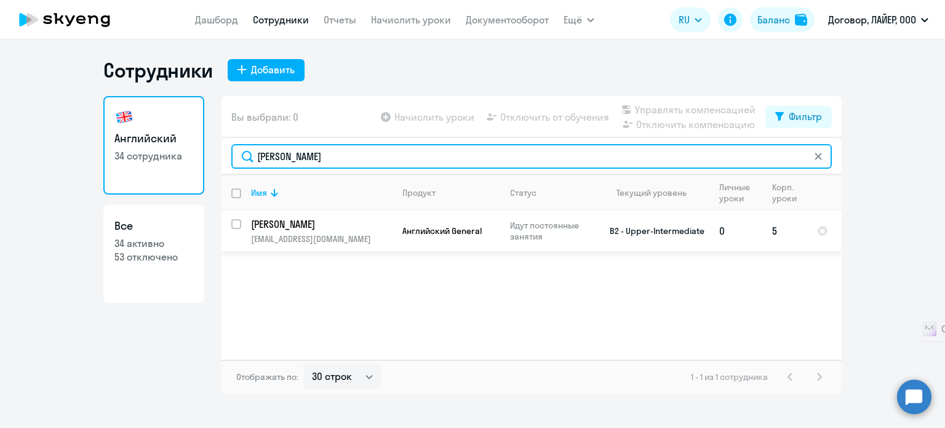
type input "[PERSON_NAME]"
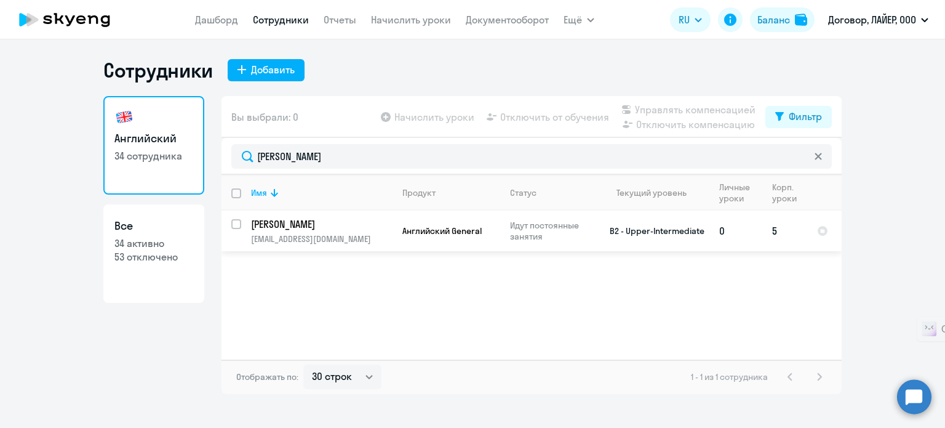
click at [234, 223] on input "select row 10368899" at bounding box center [243, 231] width 25 height 25
checkbox input "true"
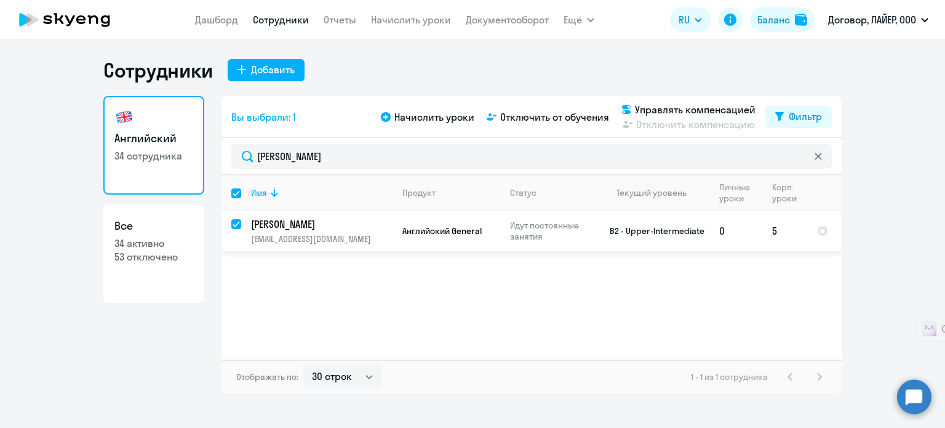
click at [234, 223] on input "deselect row 10368899" at bounding box center [243, 231] width 25 height 25
checkbox input "false"
